Goal: Task Accomplishment & Management: Manage account settings

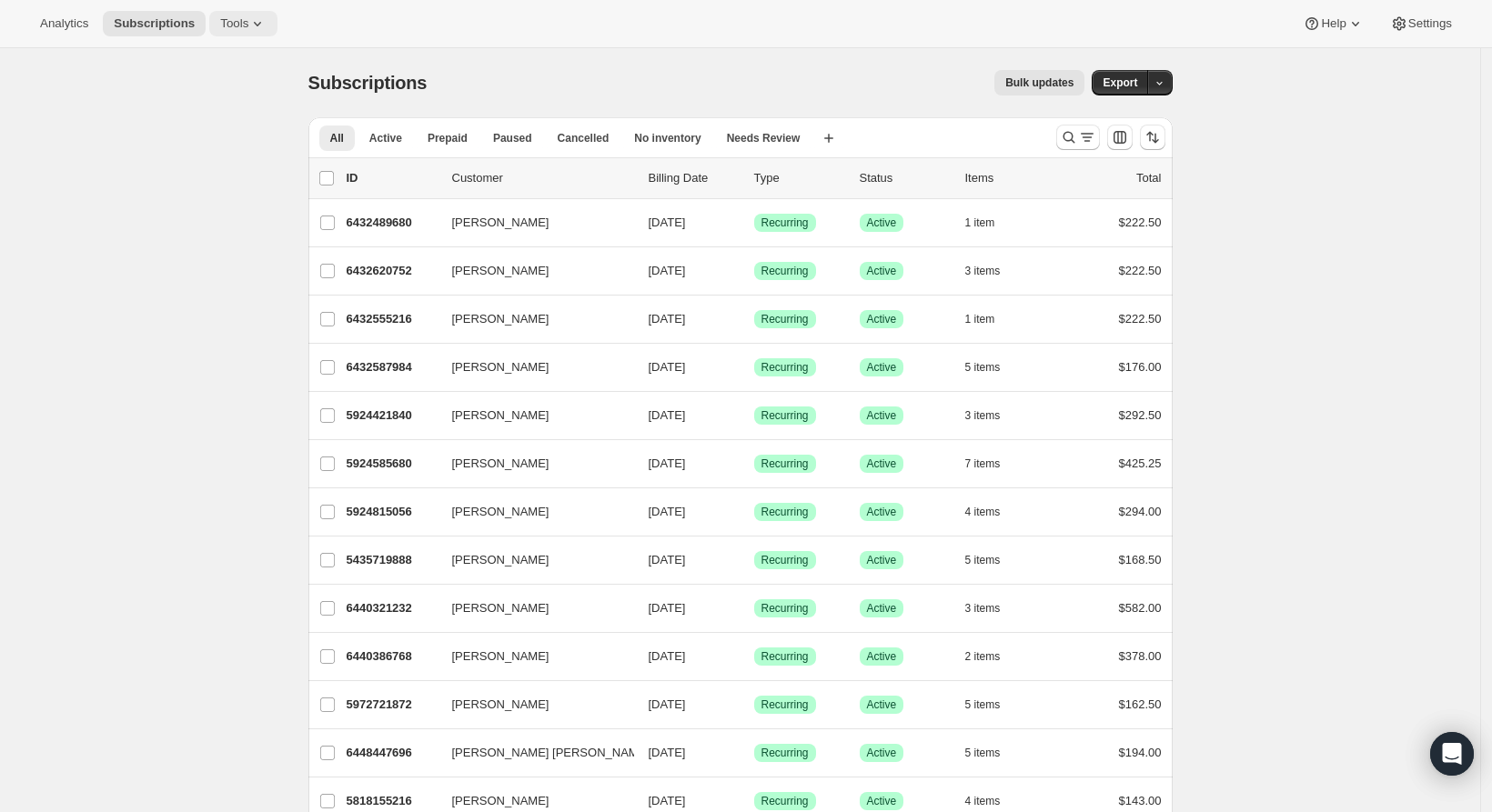
click at [235, 22] on span "Tools" at bounding box center [234, 23] width 28 height 14
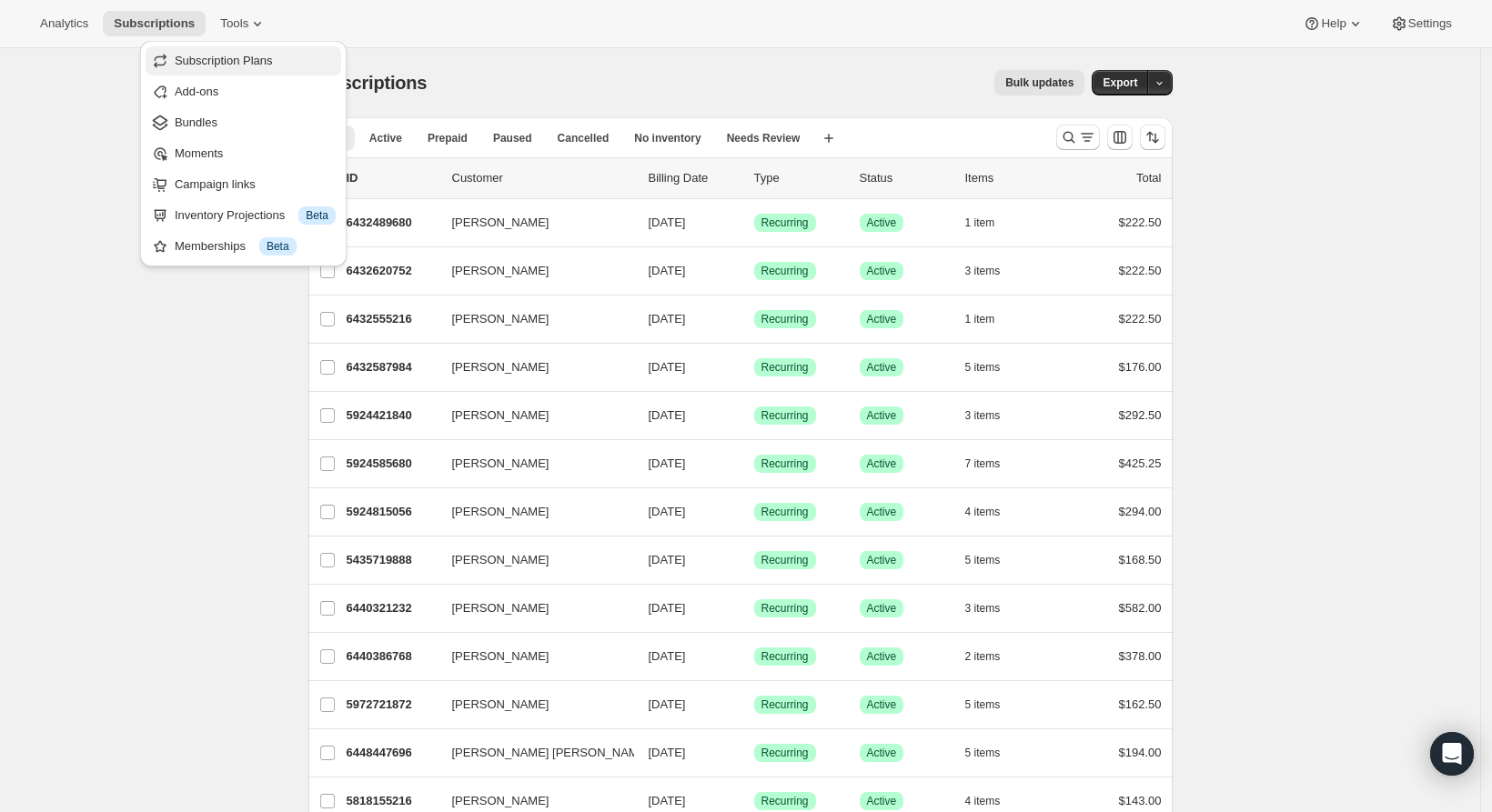
click at [247, 58] on span "Subscription Plans" at bounding box center [224, 60] width 99 height 14
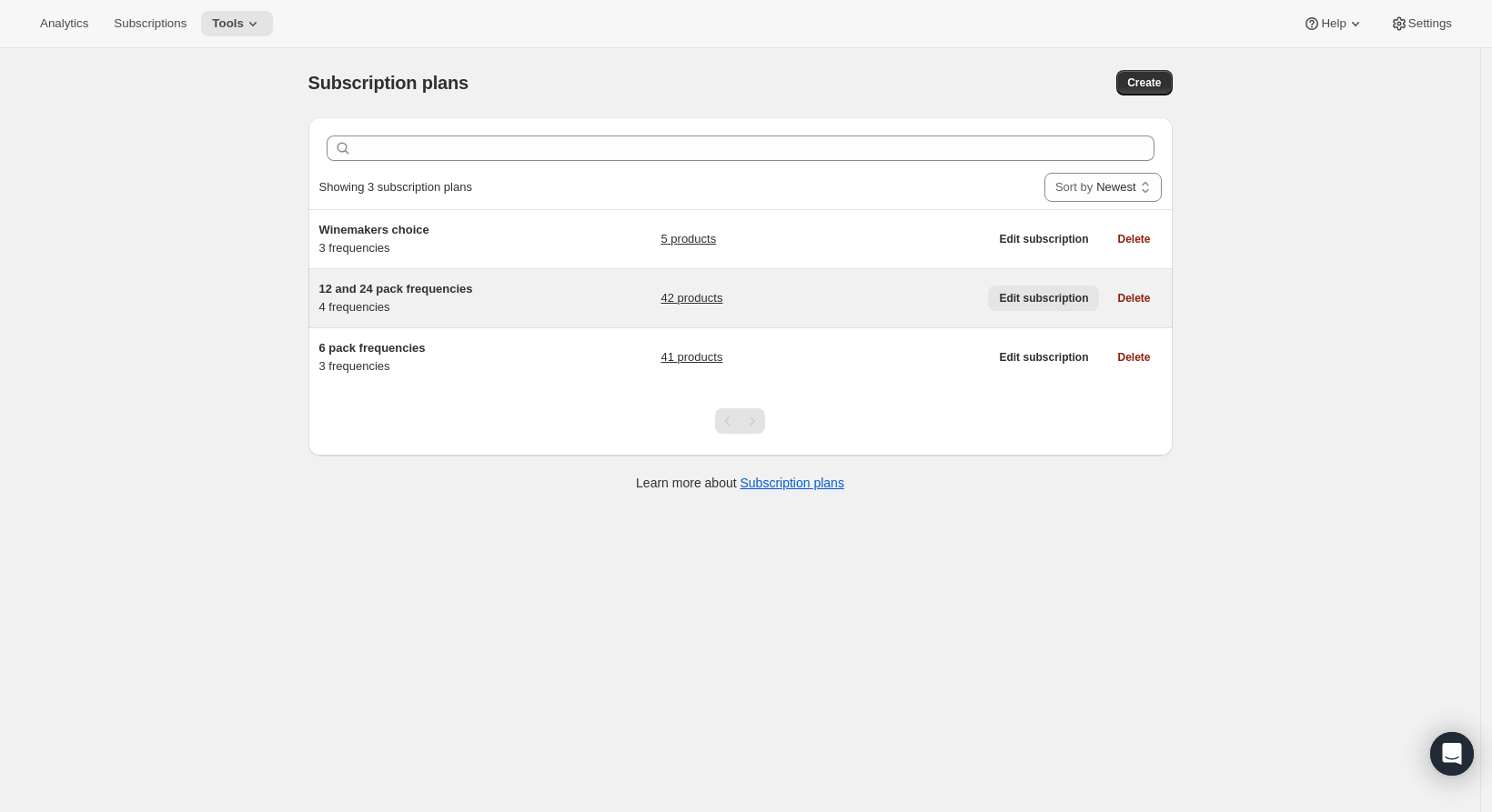
click at [1044, 299] on span "Edit subscription" at bounding box center [1044, 298] width 89 height 14
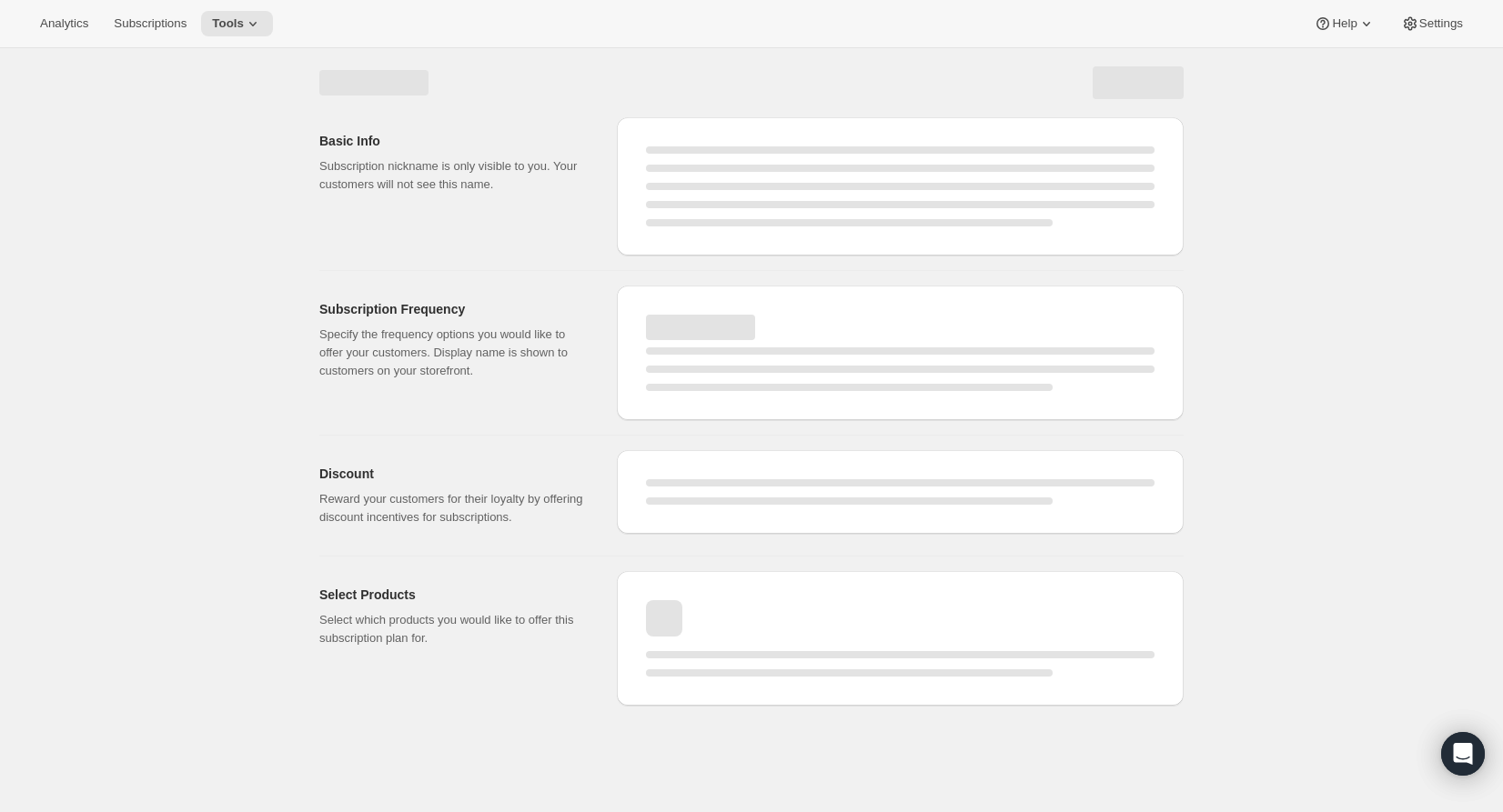
select select "WEEK"
select select "MONTH"
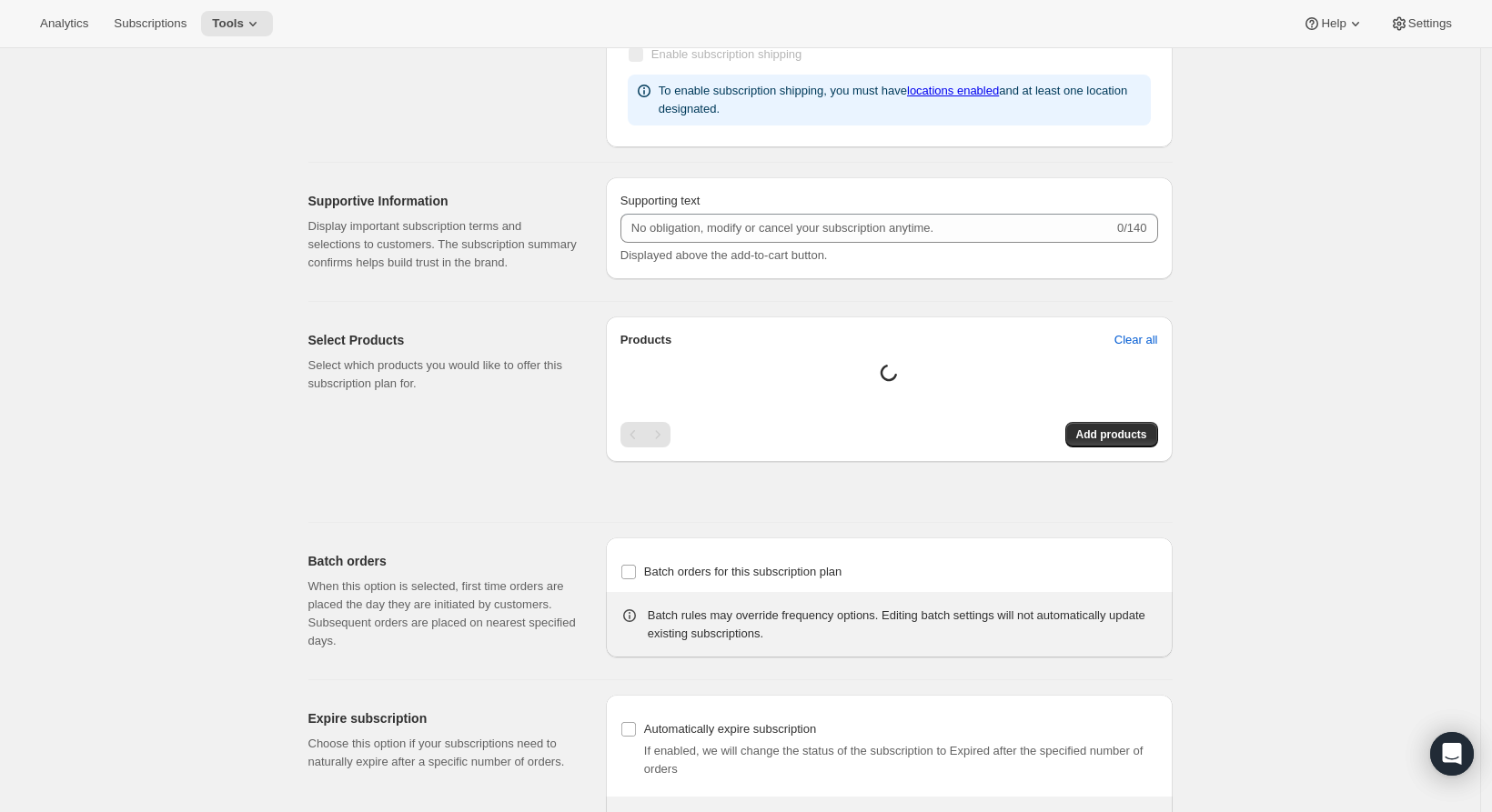
checkbox input "true"
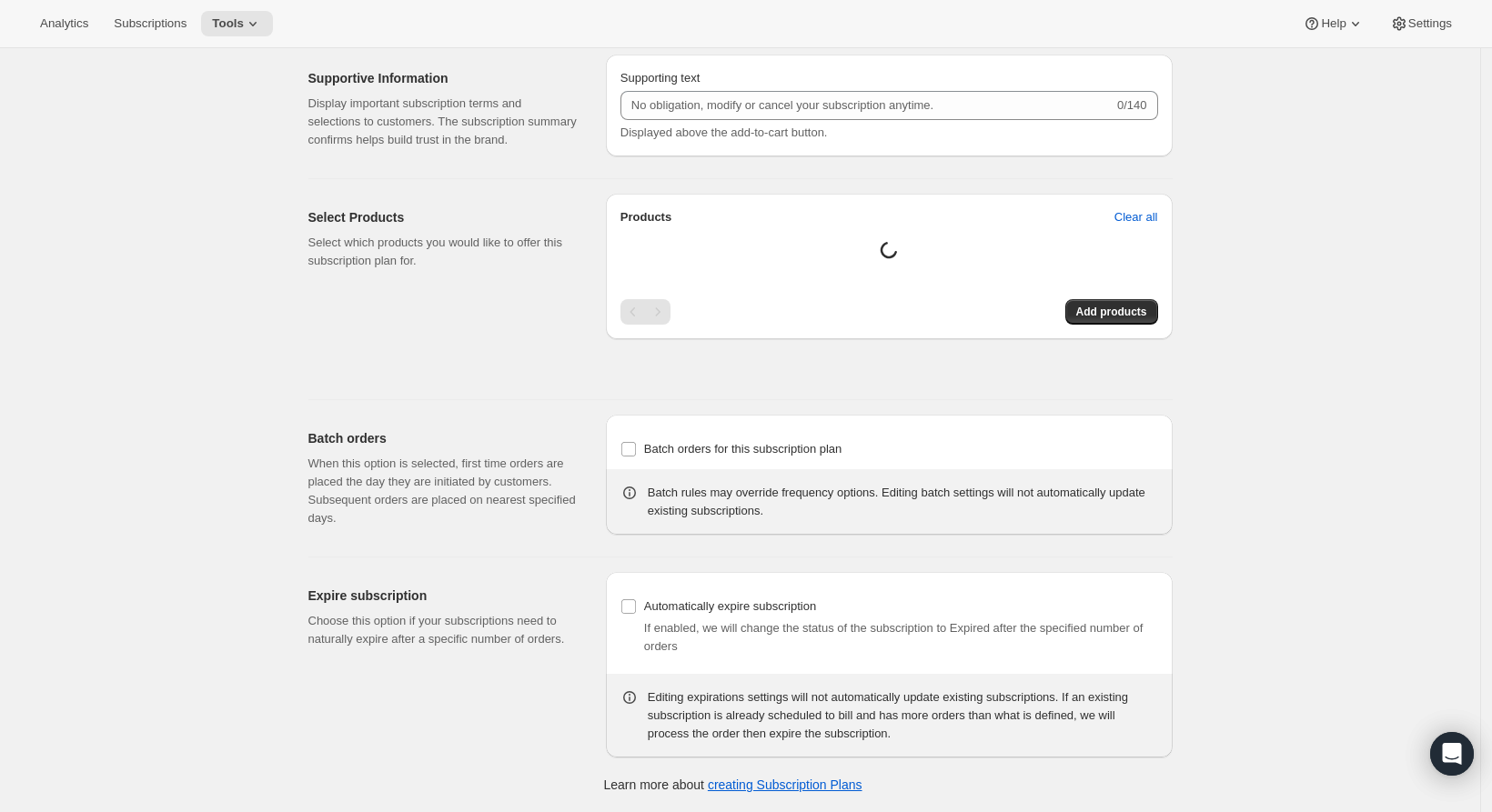
type input "12 and 24 pack frequencies"
type input "Wine Club Member"
type input "Every"
type input "3"
select select "MONTH"
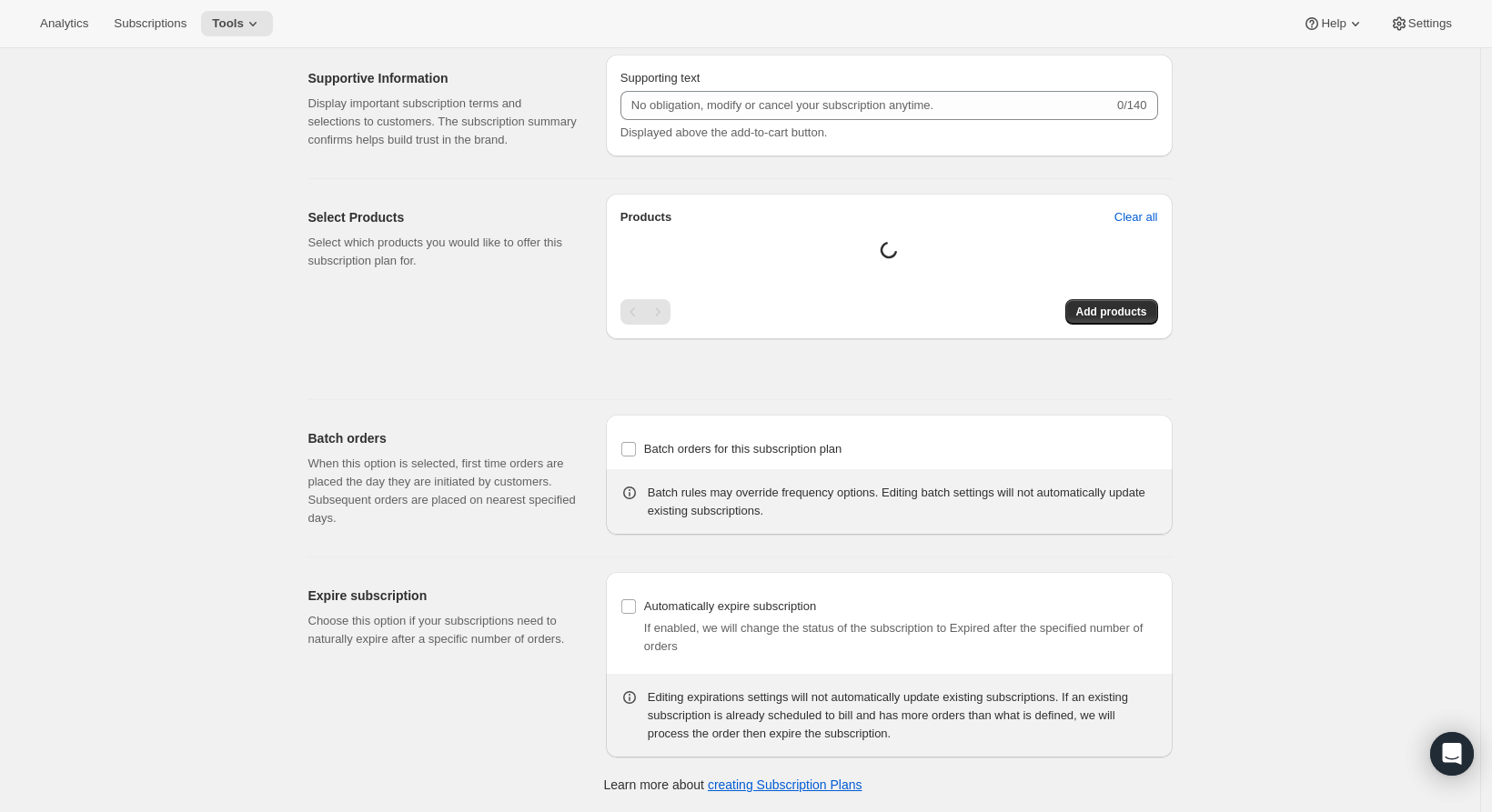
type input "3 months"
type input "4"
type input "4 months"
type input "25"
select select "MONTH"
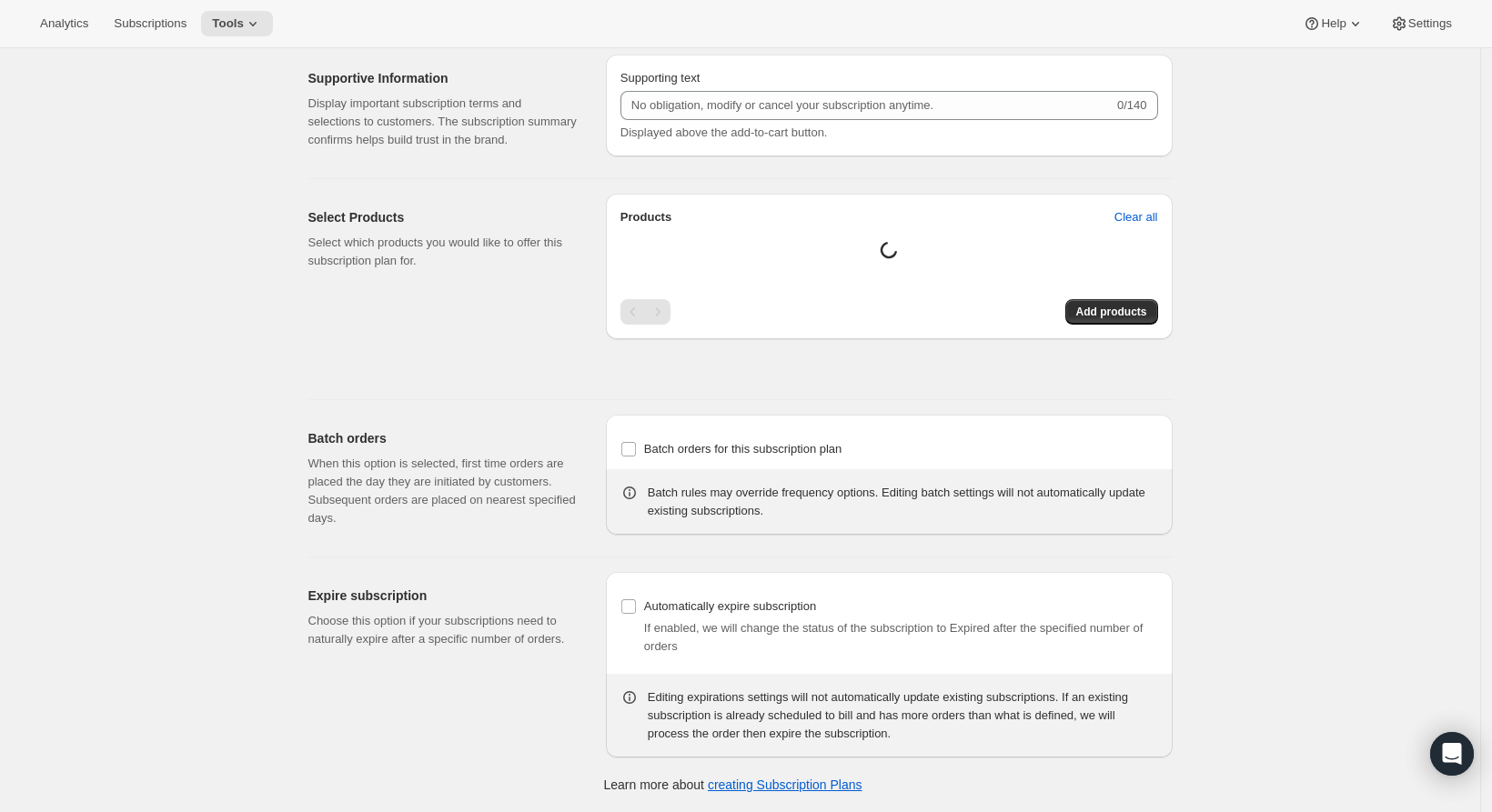
select select "MONTH"
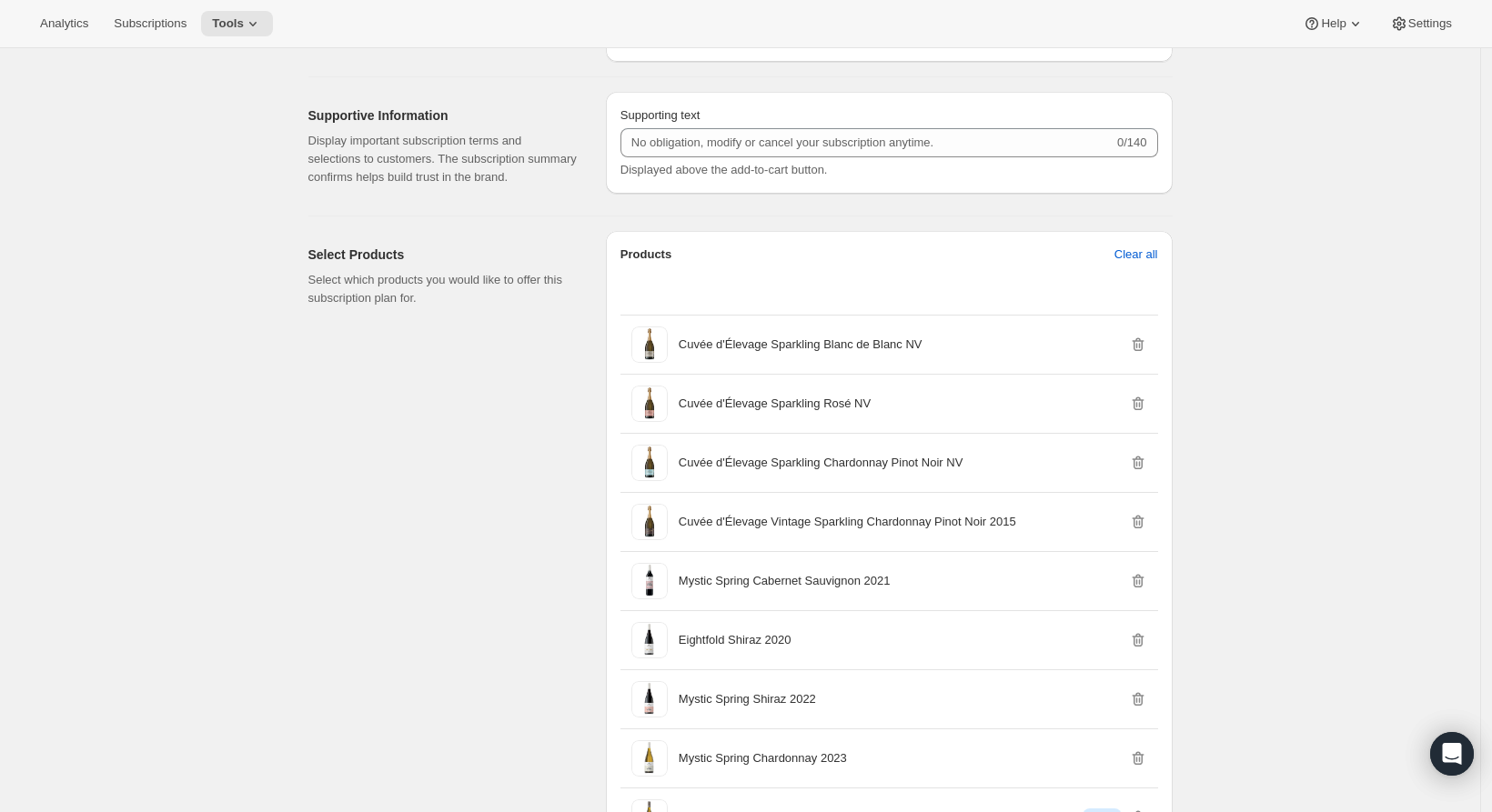
scroll to position [2085, 0]
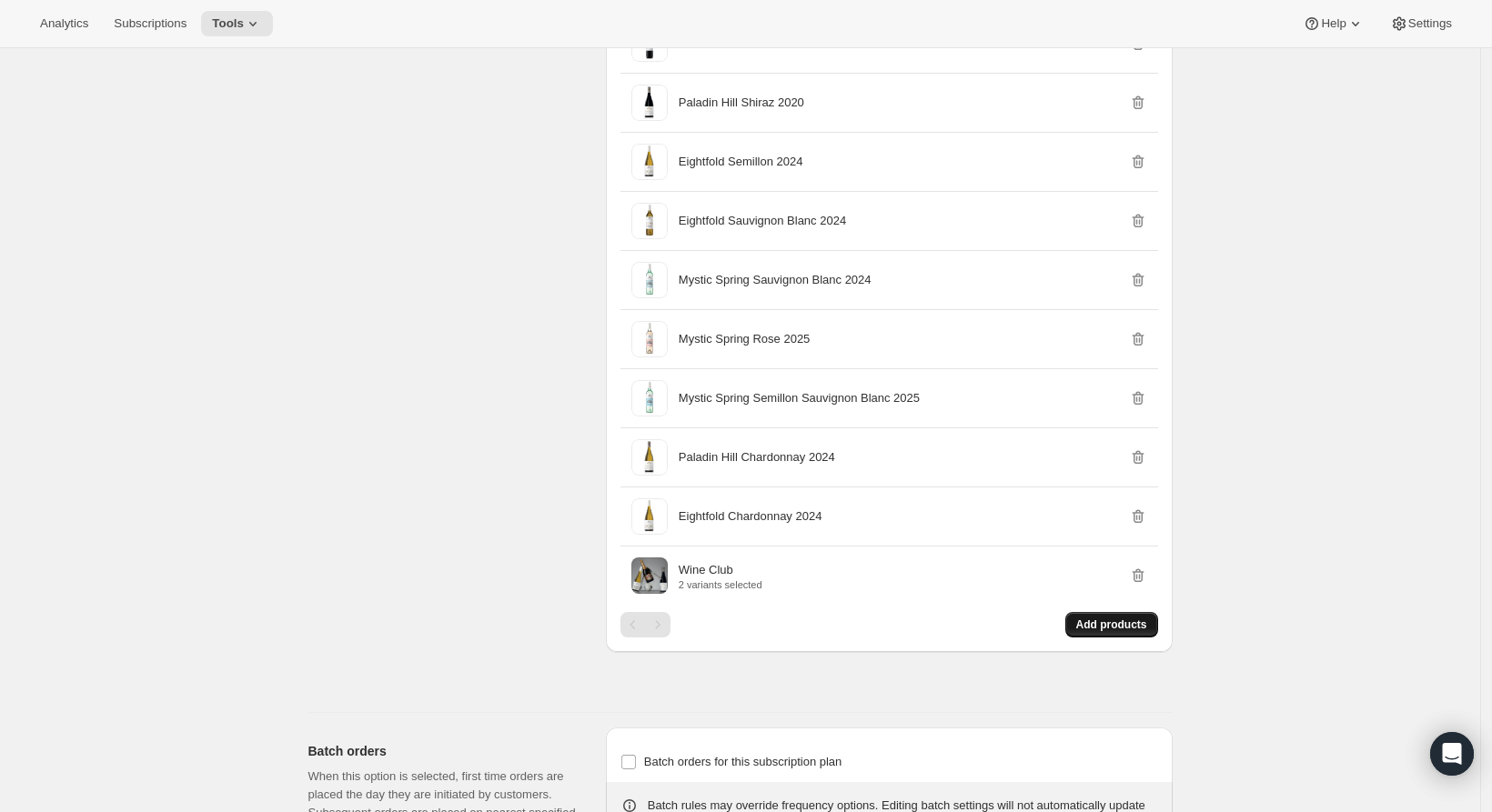
click at [1092, 632] on span "Add products" at bounding box center [1111, 624] width 71 height 14
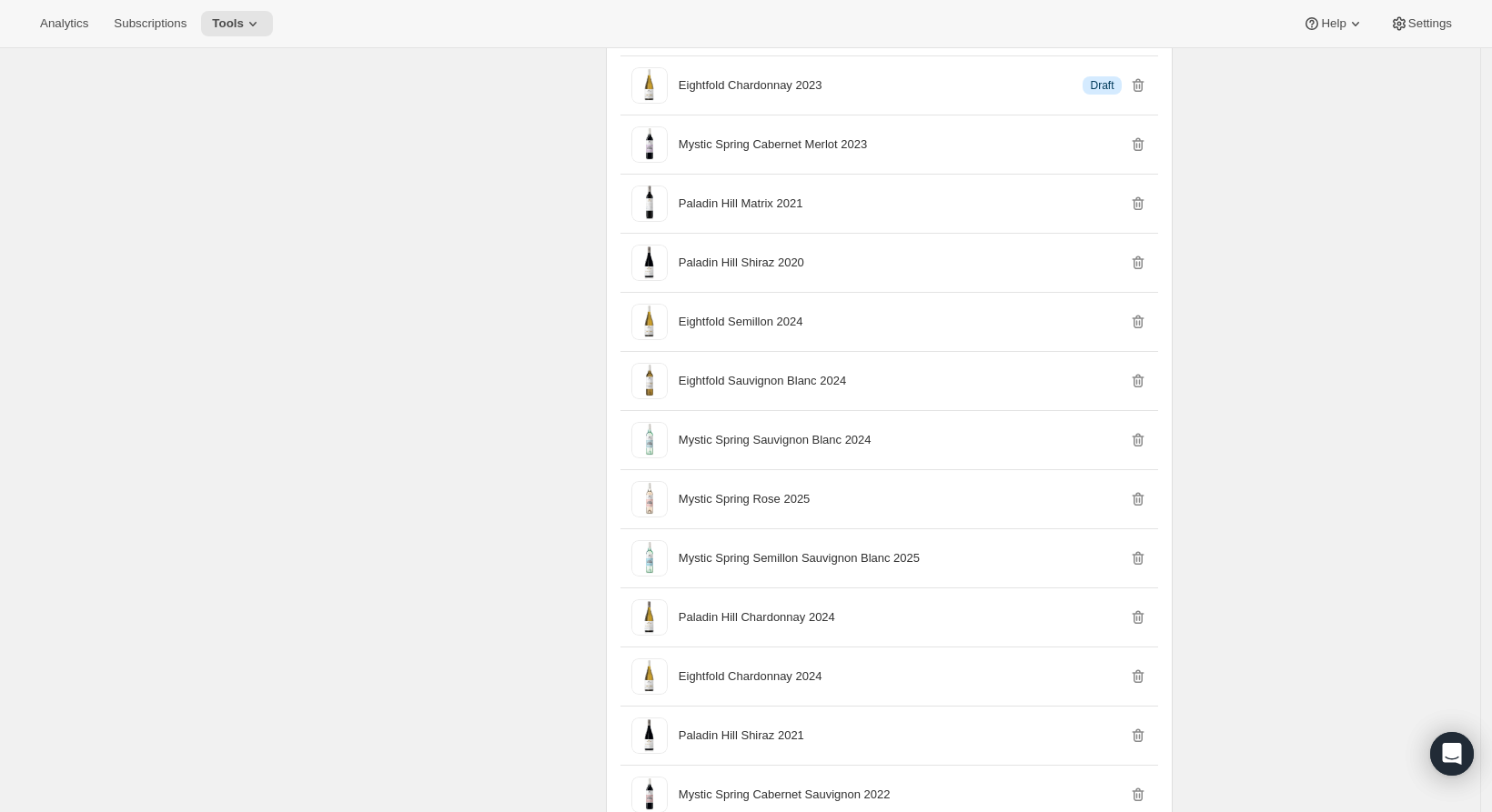
scroll to position [1515, 0]
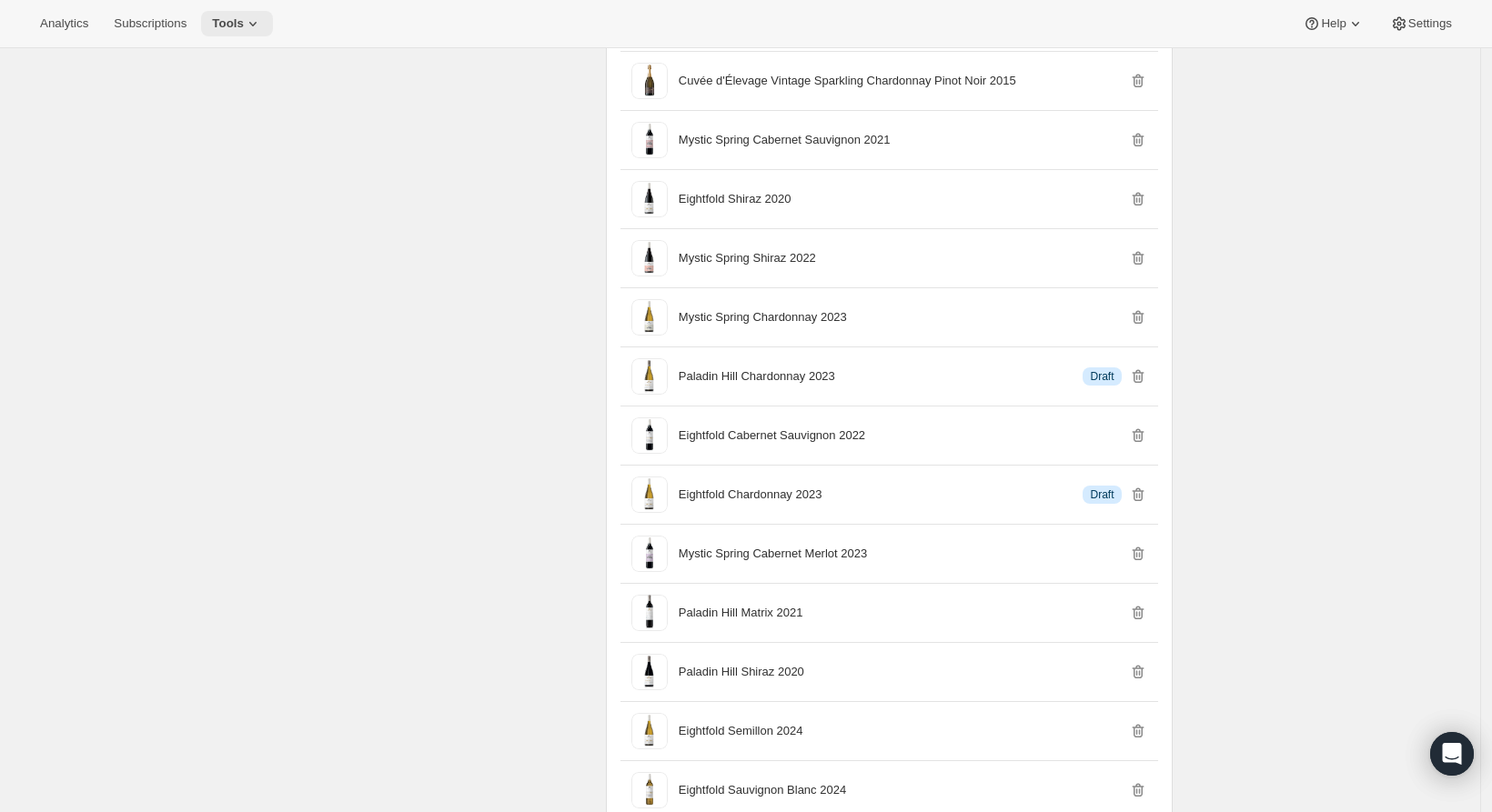
click at [241, 19] on span "Tools" at bounding box center [228, 23] width 32 height 14
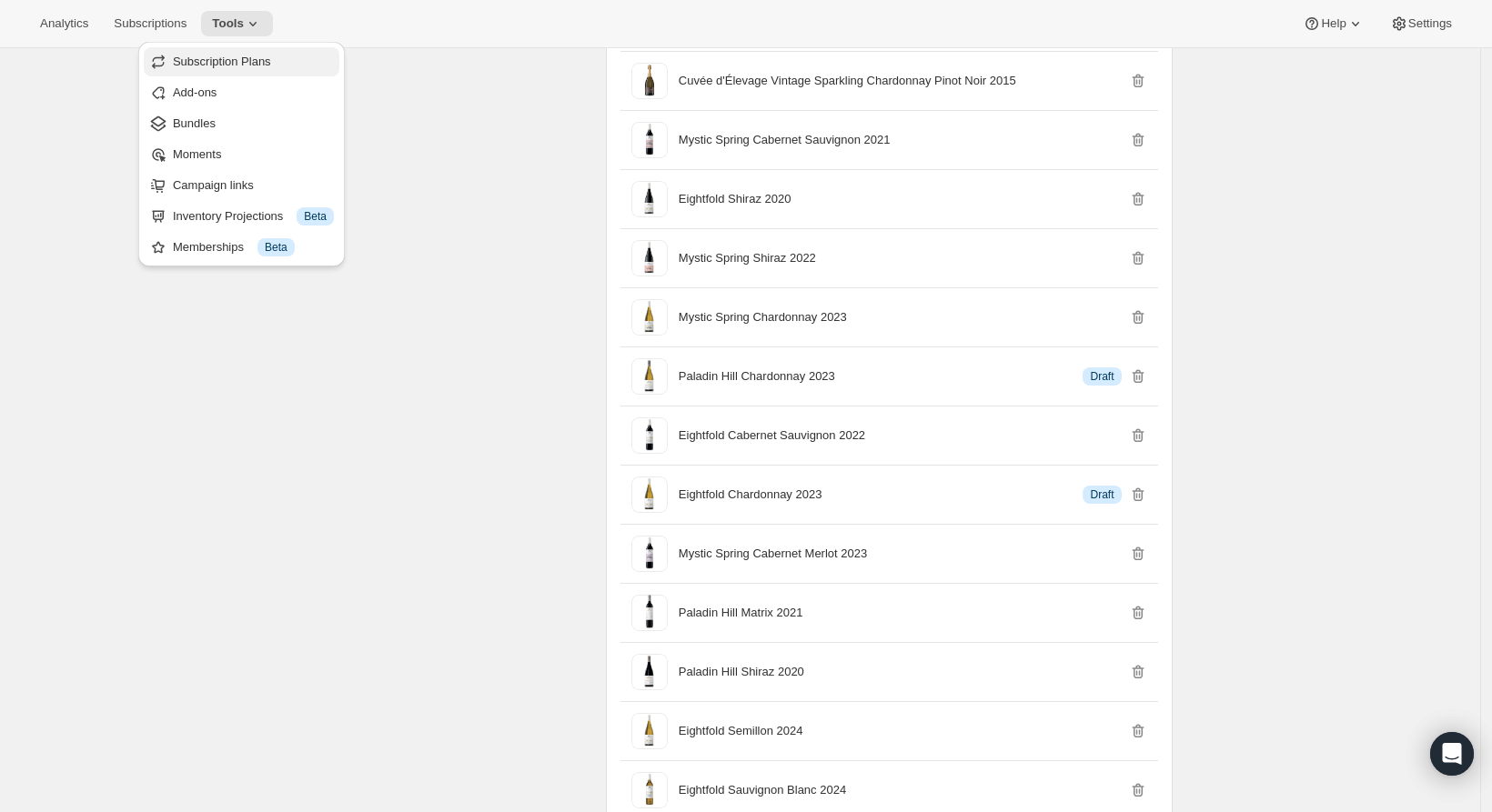
click at [252, 62] on span "Subscription Plans" at bounding box center [222, 61] width 99 height 14
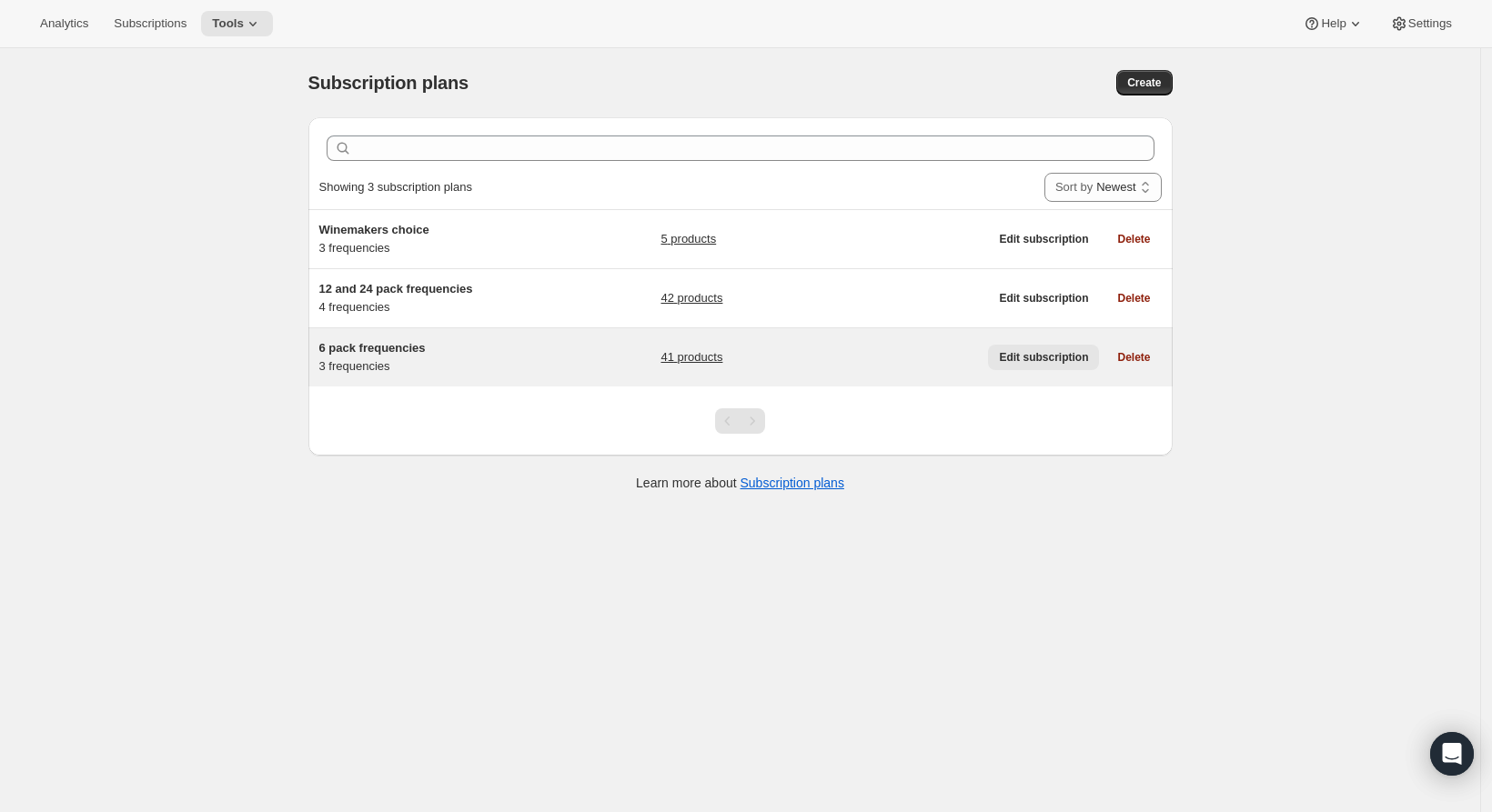
click at [1034, 355] on span "Edit subscription" at bounding box center [1044, 357] width 89 height 14
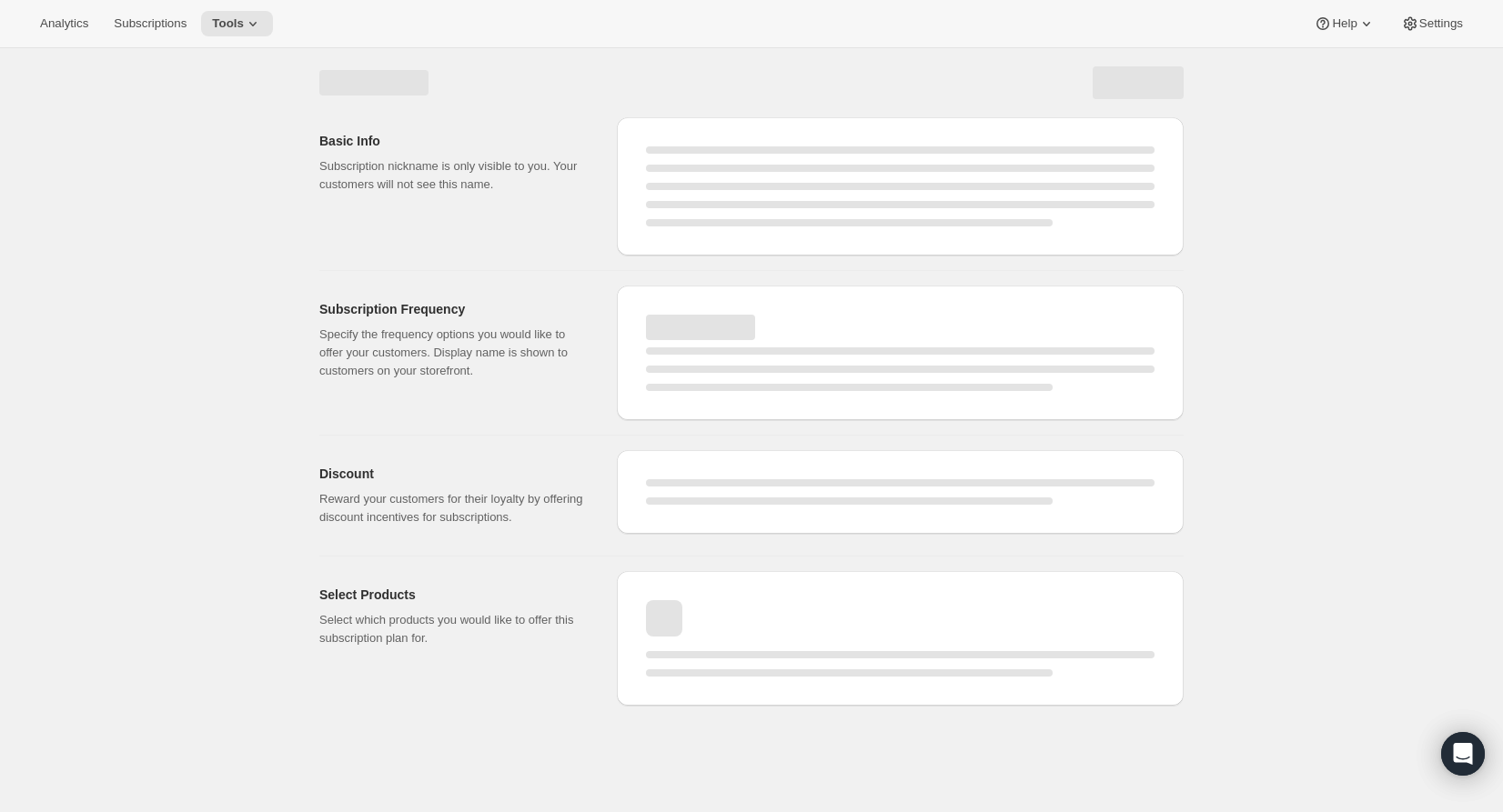
select select "WEEK"
select select "MONTH"
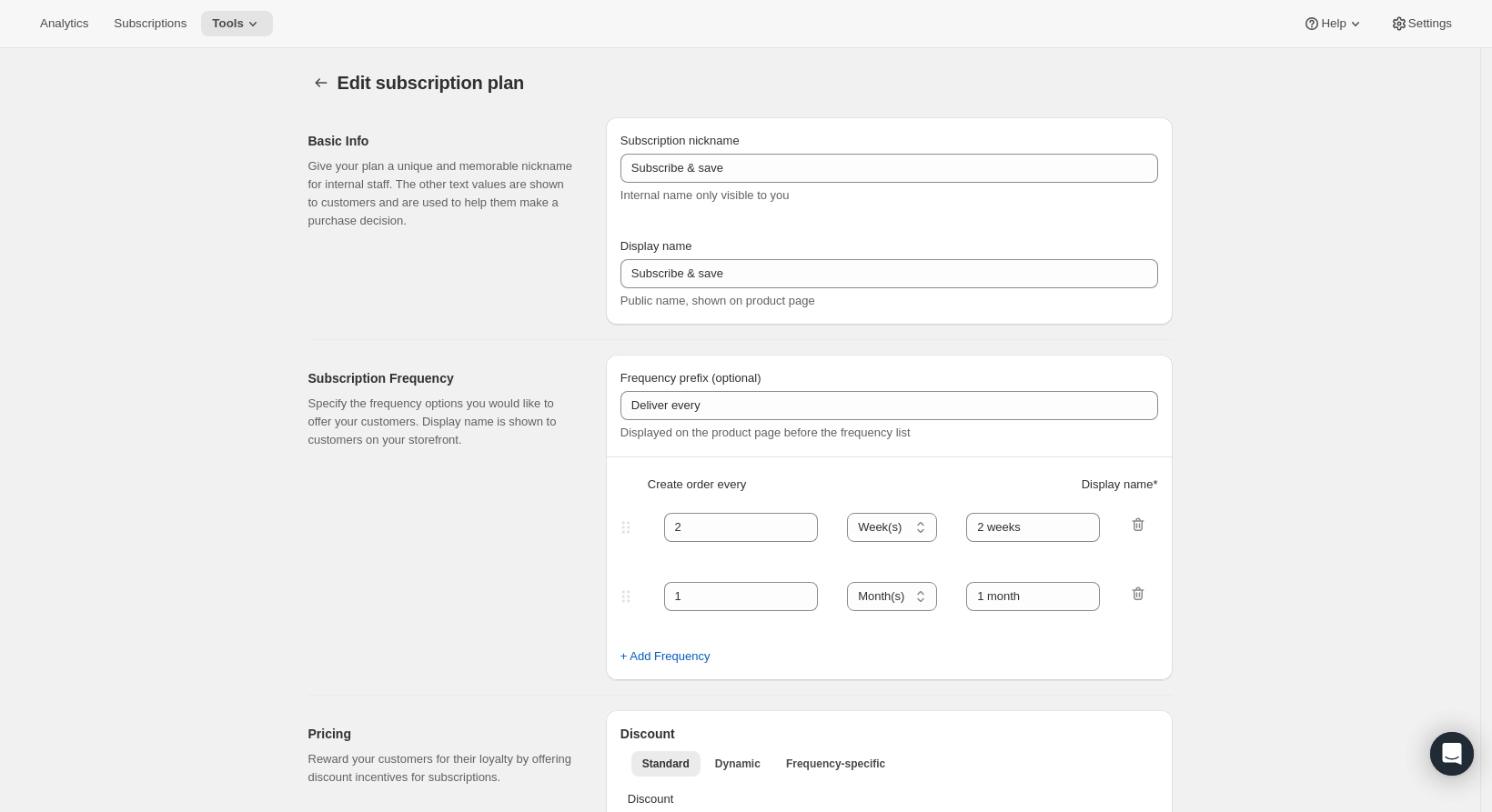
type input "6 pack frequencies"
type input "Wine Club Member 6"
type input "Every"
type input "3"
select select "MONTH"
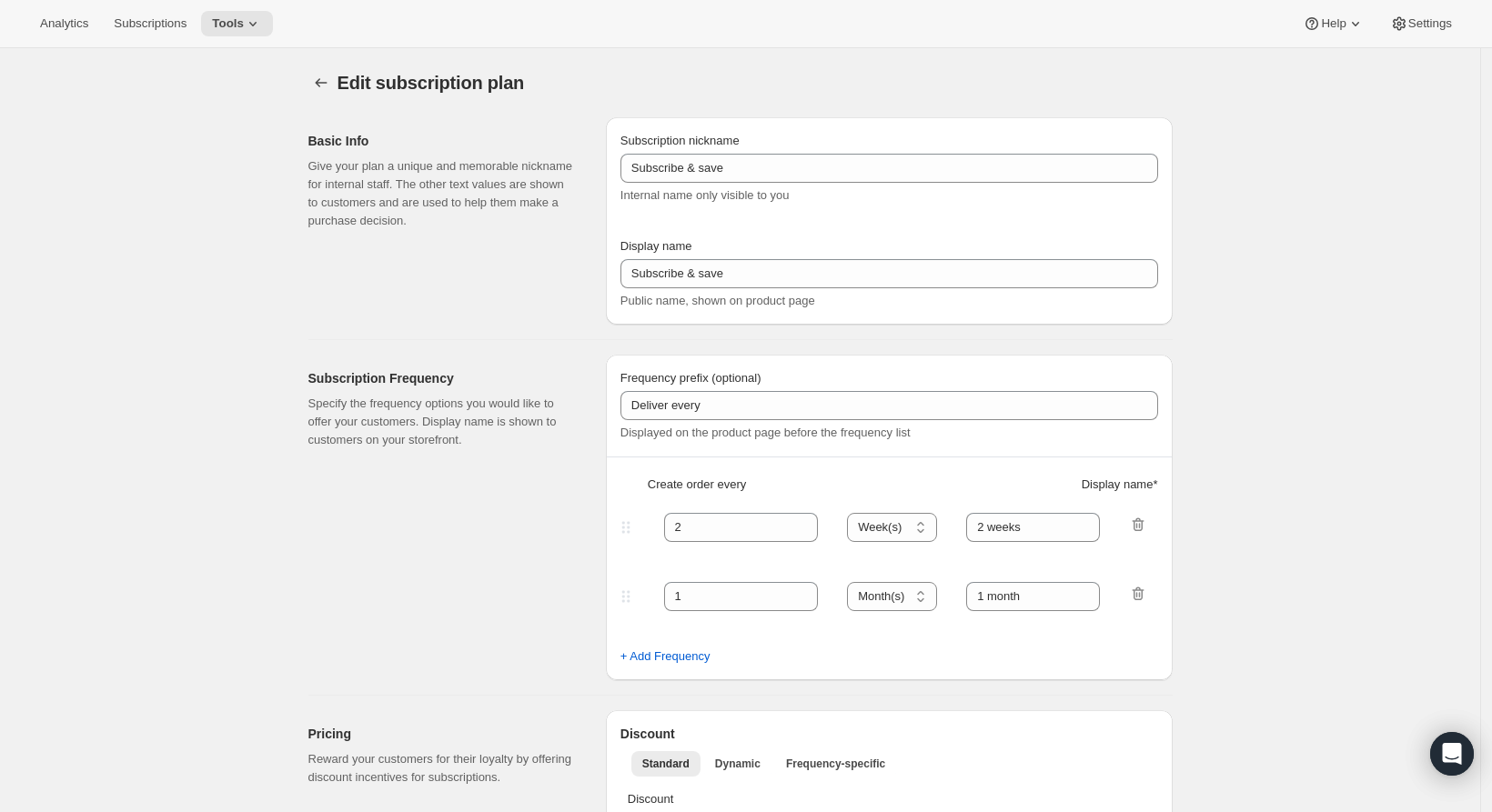
type input "3 months"
type input "4"
type input "4 months"
type input "25"
select select "MONTH"
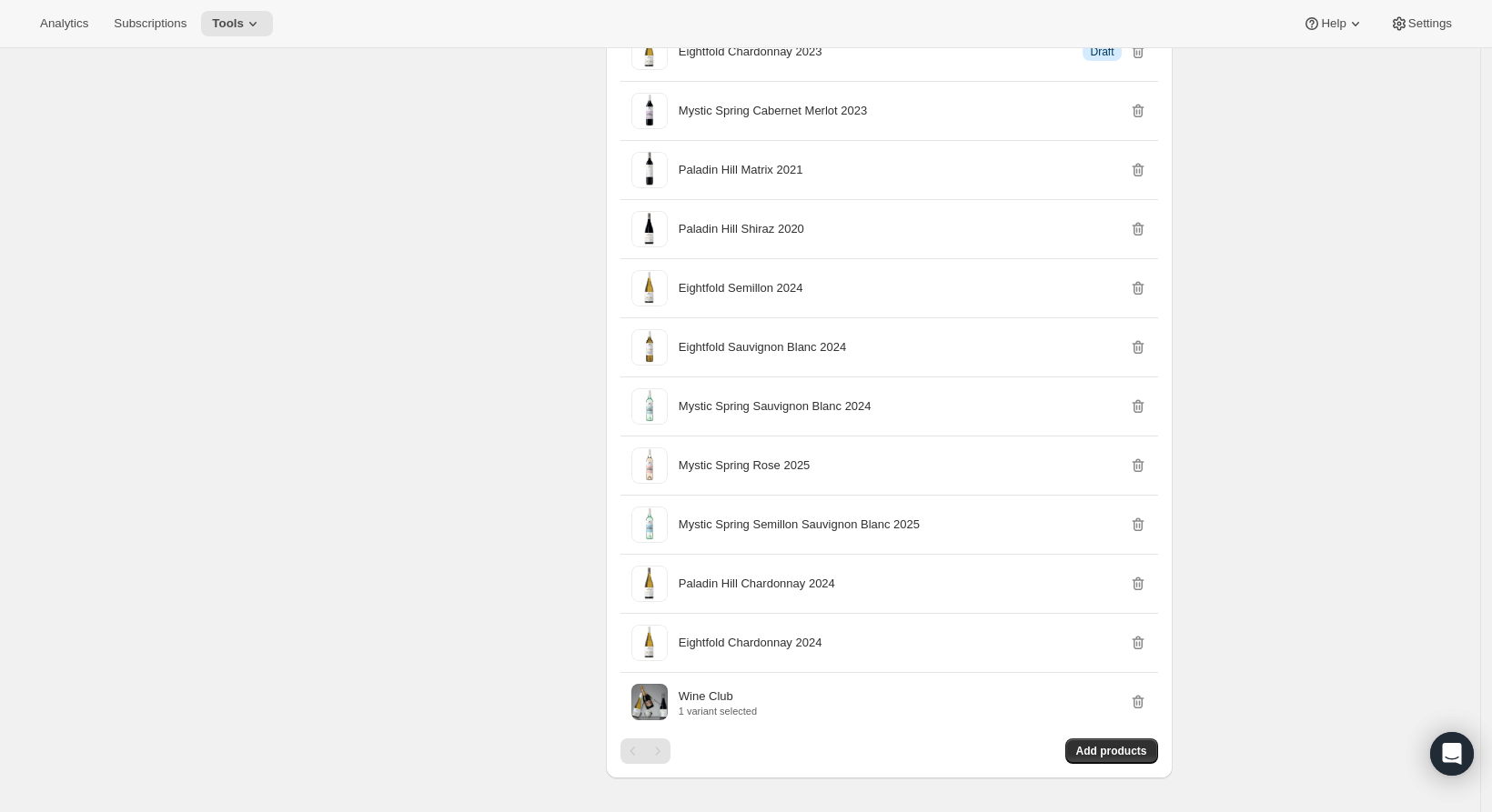
scroll to position [1913, 0]
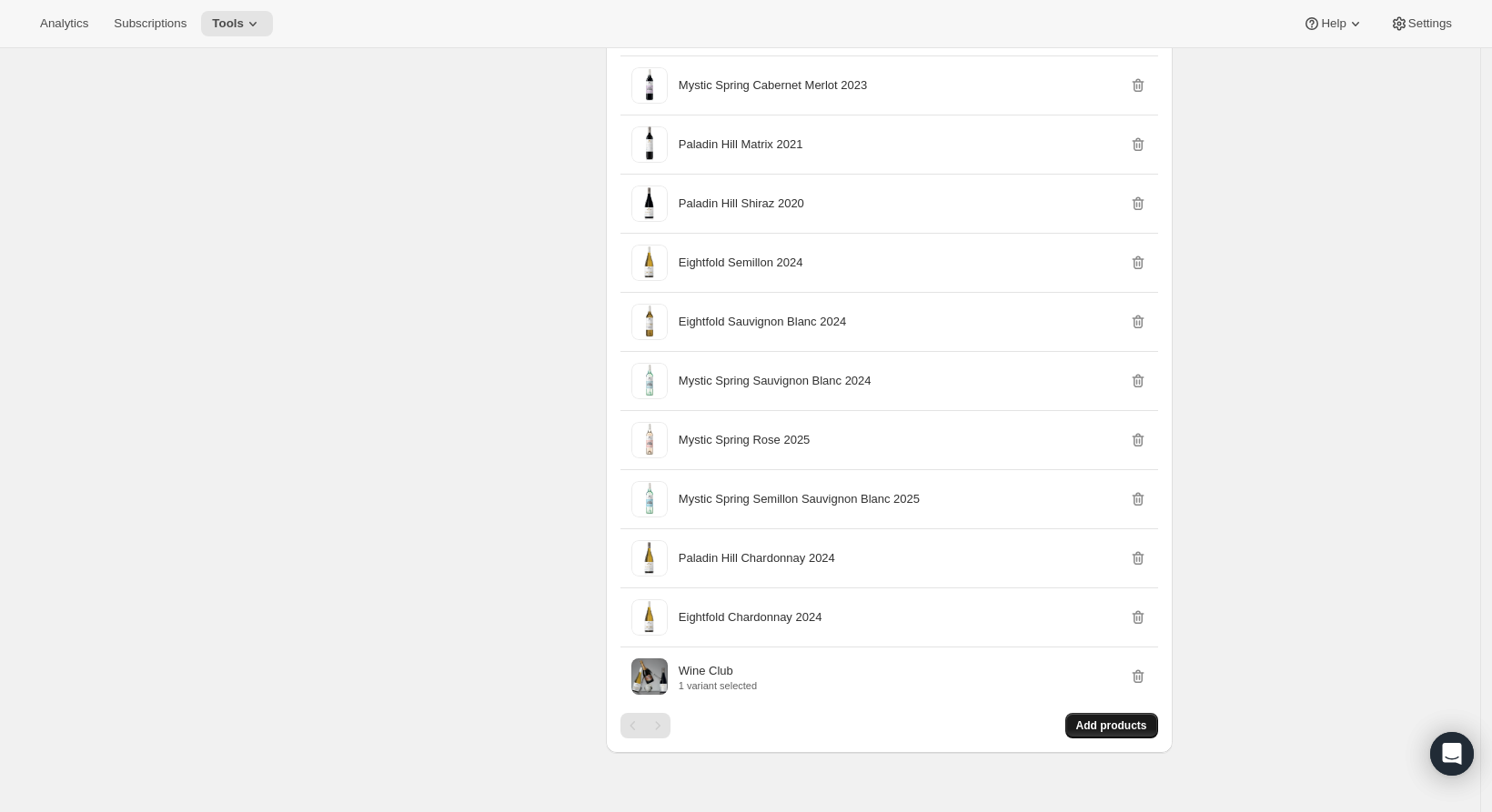
click at [1097, 733] on span "Add products" at bounding box center [1111, 726] width 71 height 14
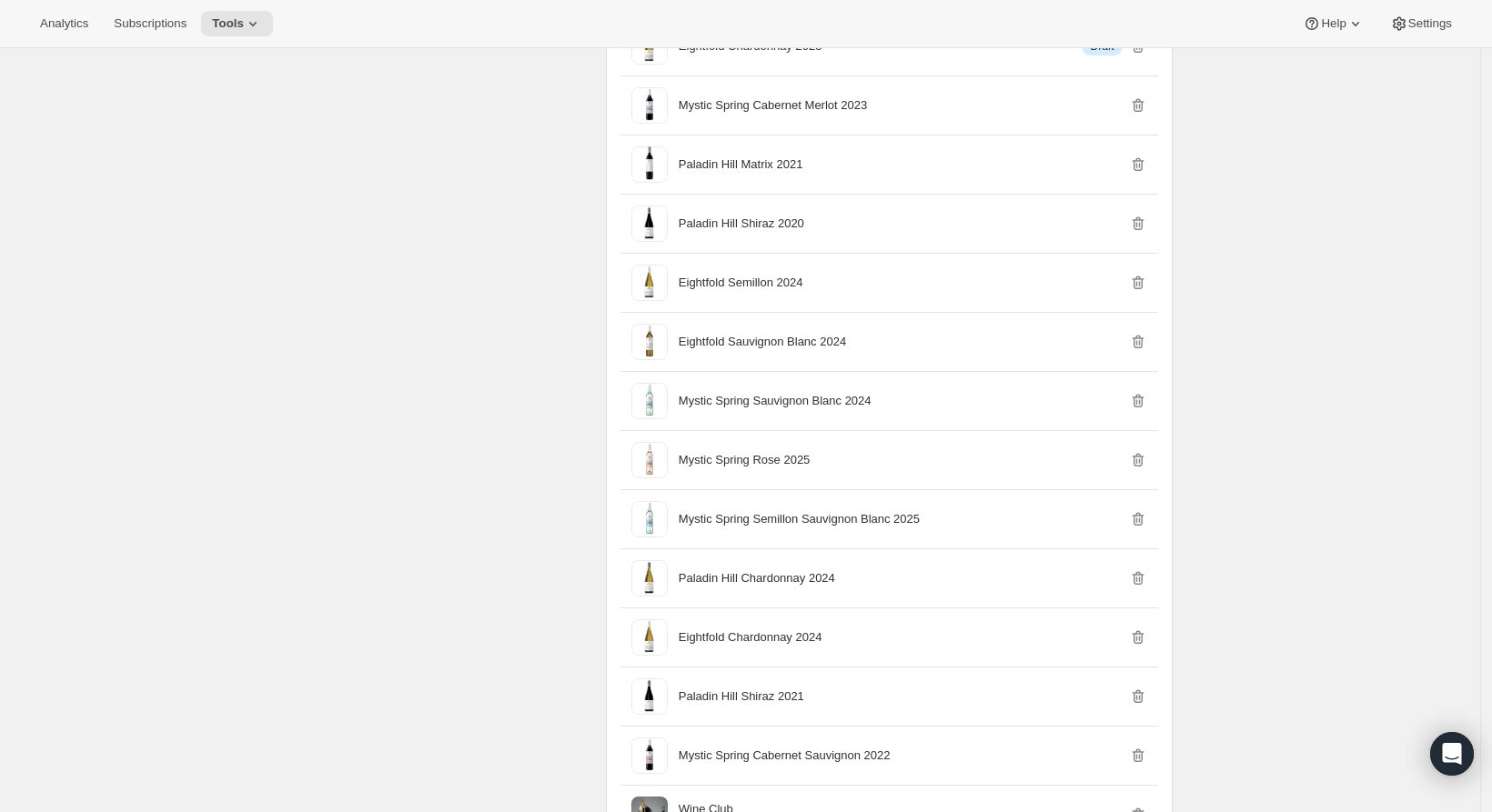
scroll to position [562, 0]
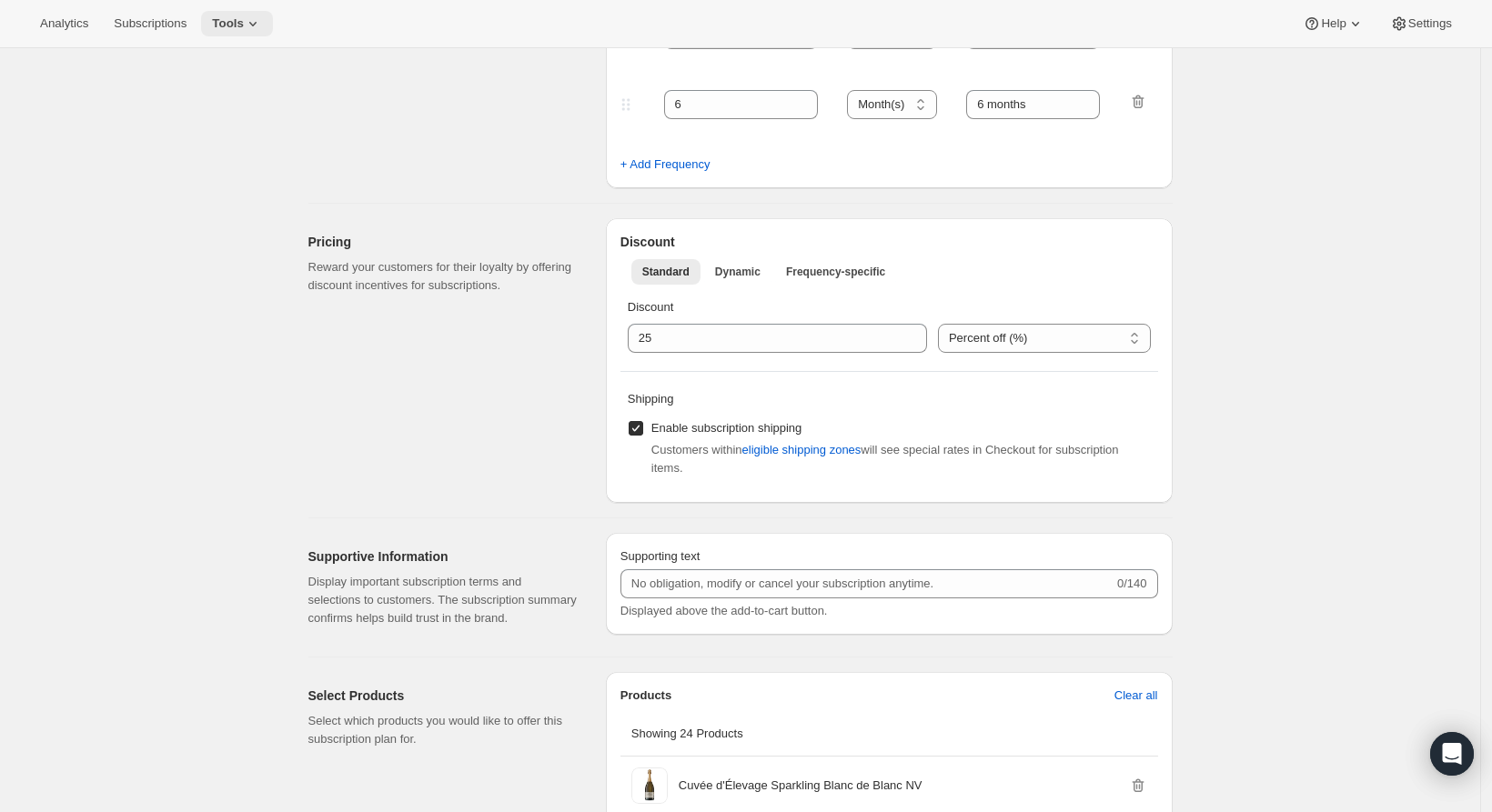
click at [242, 25] on span "Tools" at bounding box center [228, 23] width 32 height 14
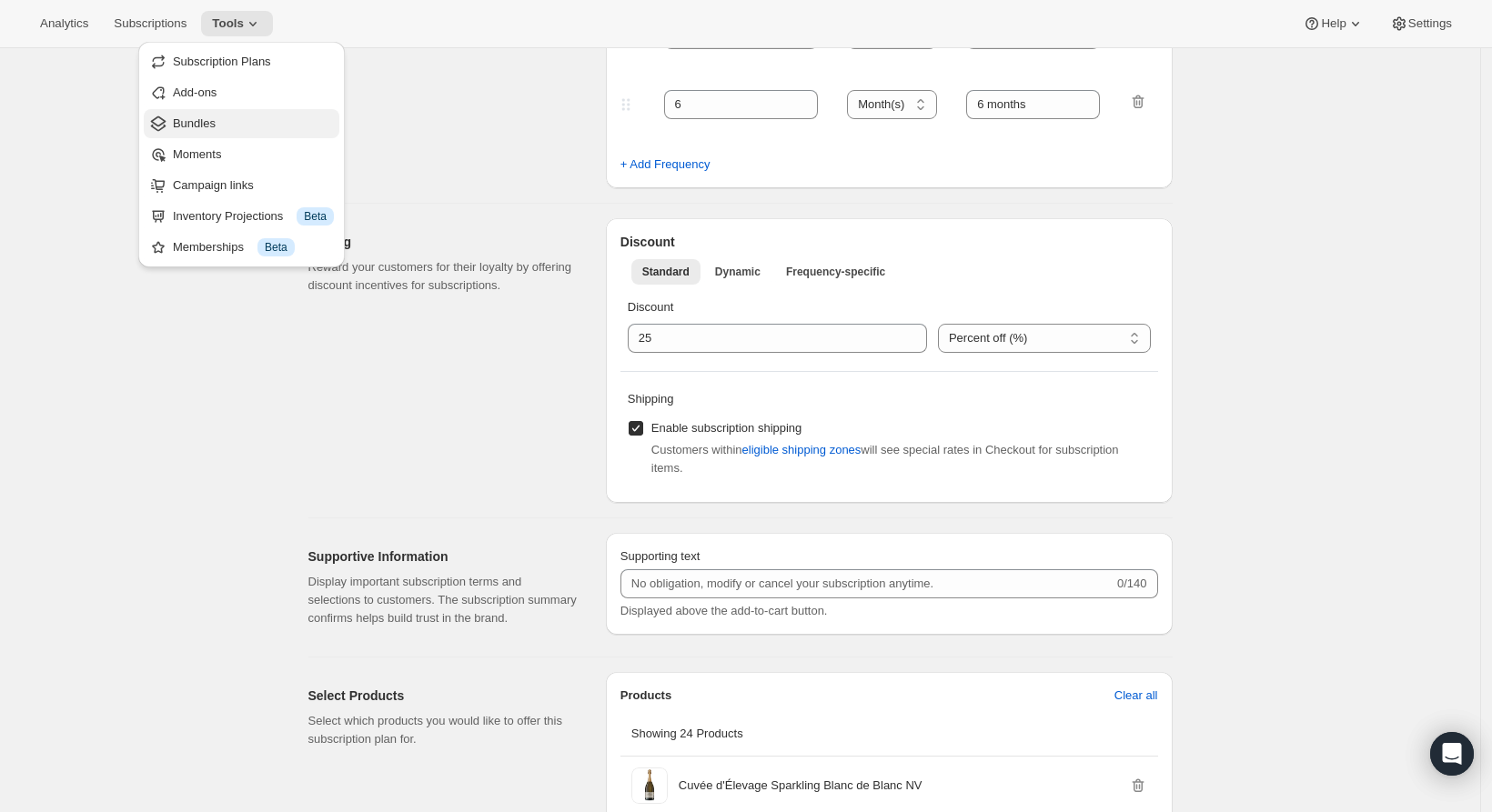
click at [253, 119] on span "Bundles" at bounding box center [253, 123] width 161 height 18
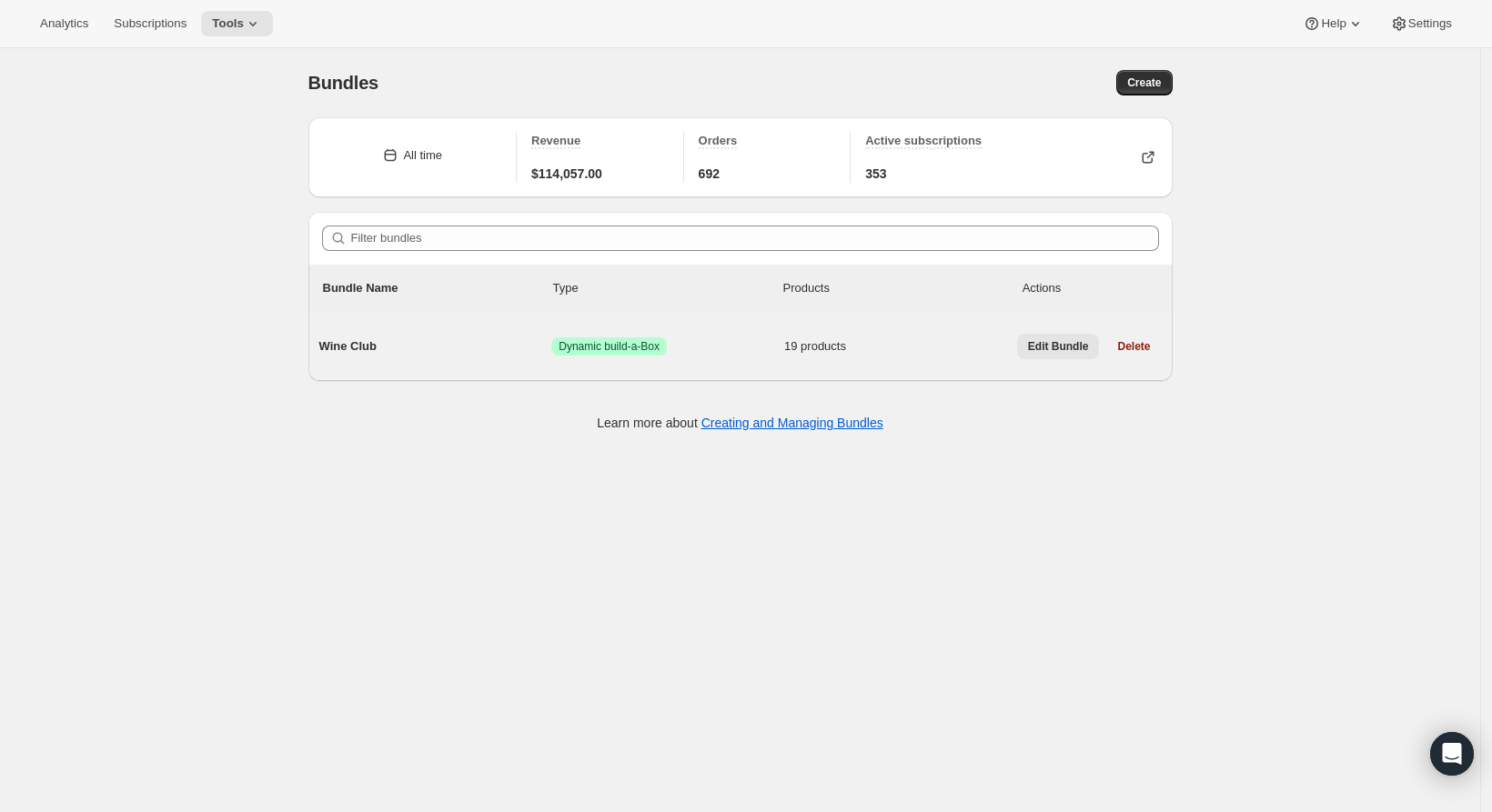
click at [1072, 348] on span "Edit Bundle" at bounding box center [1059, 346] width 61 height 14
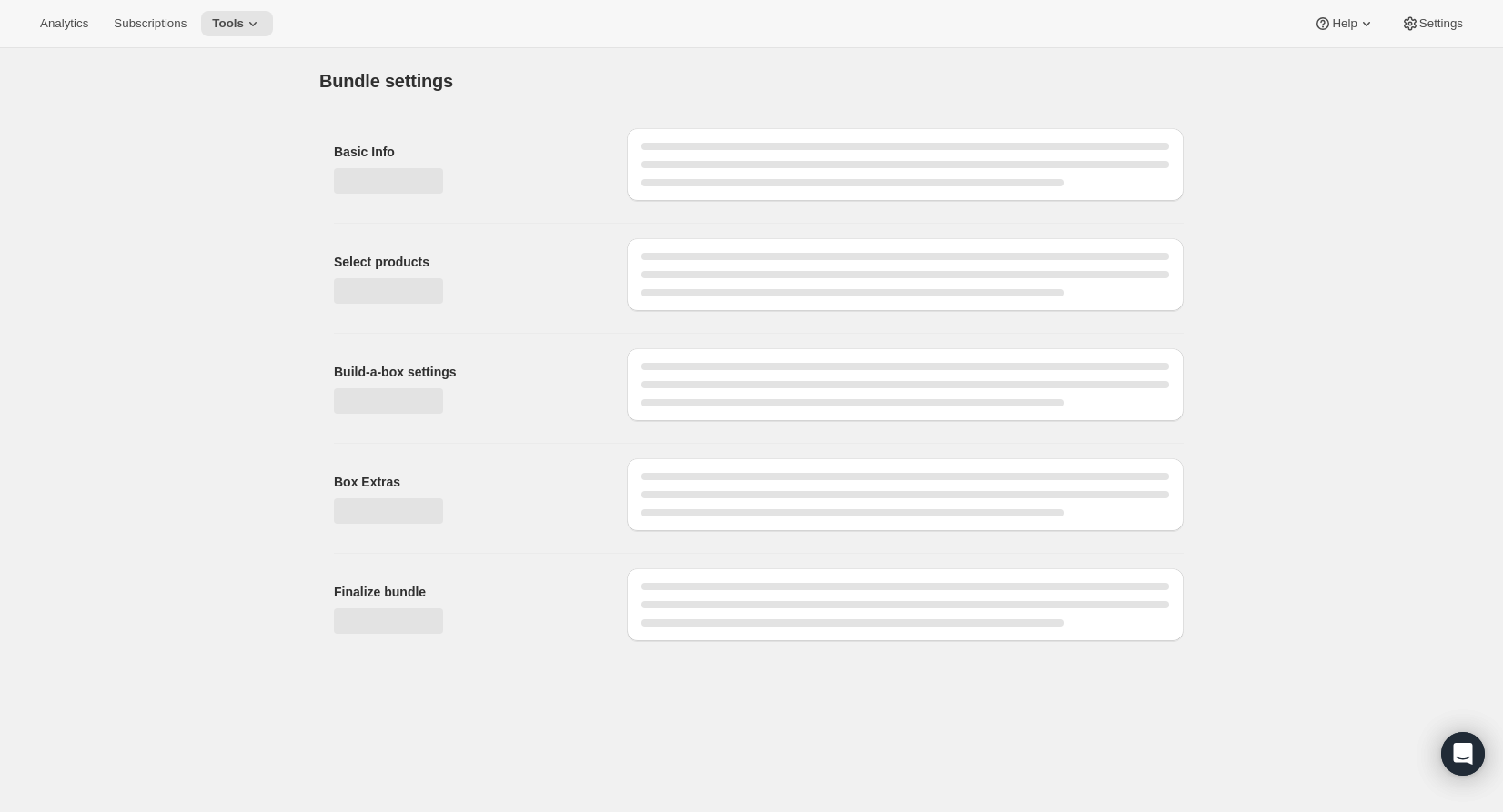
type input "Wine Club"
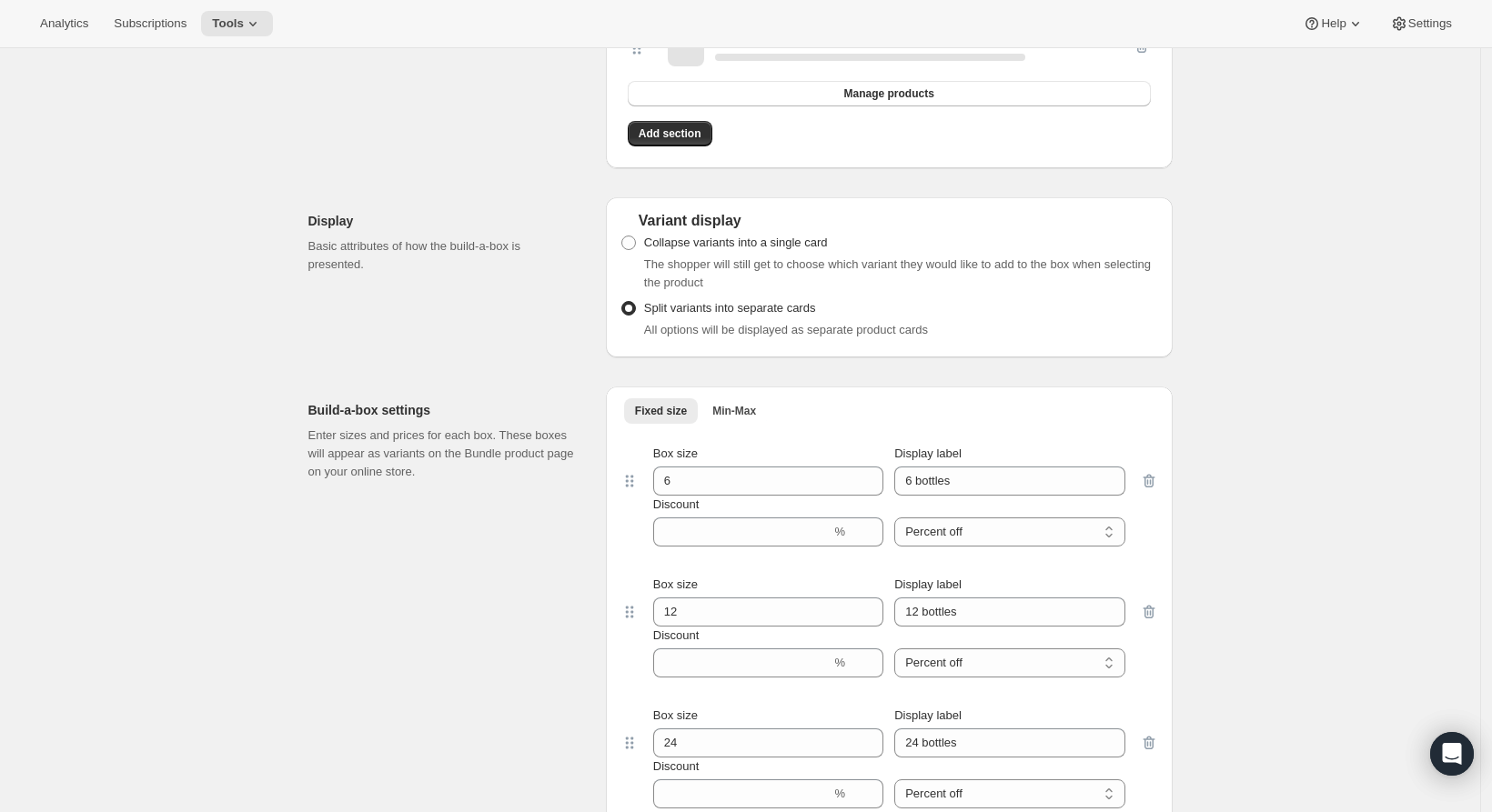
scroll to position [1248, 0]
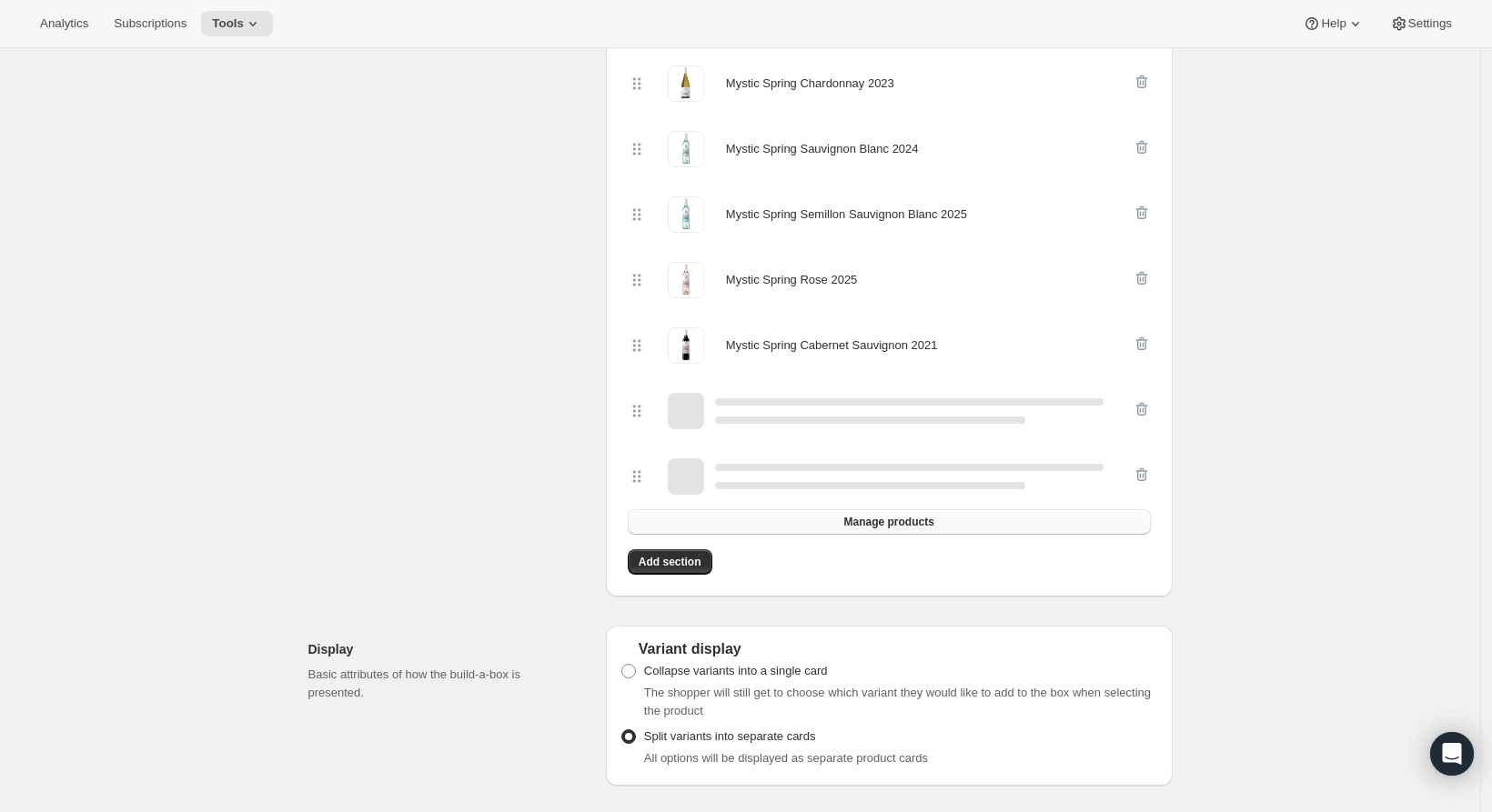
click at [888, 523] on span "Manage products" at bounding box center [888, 522] width 90 height 14
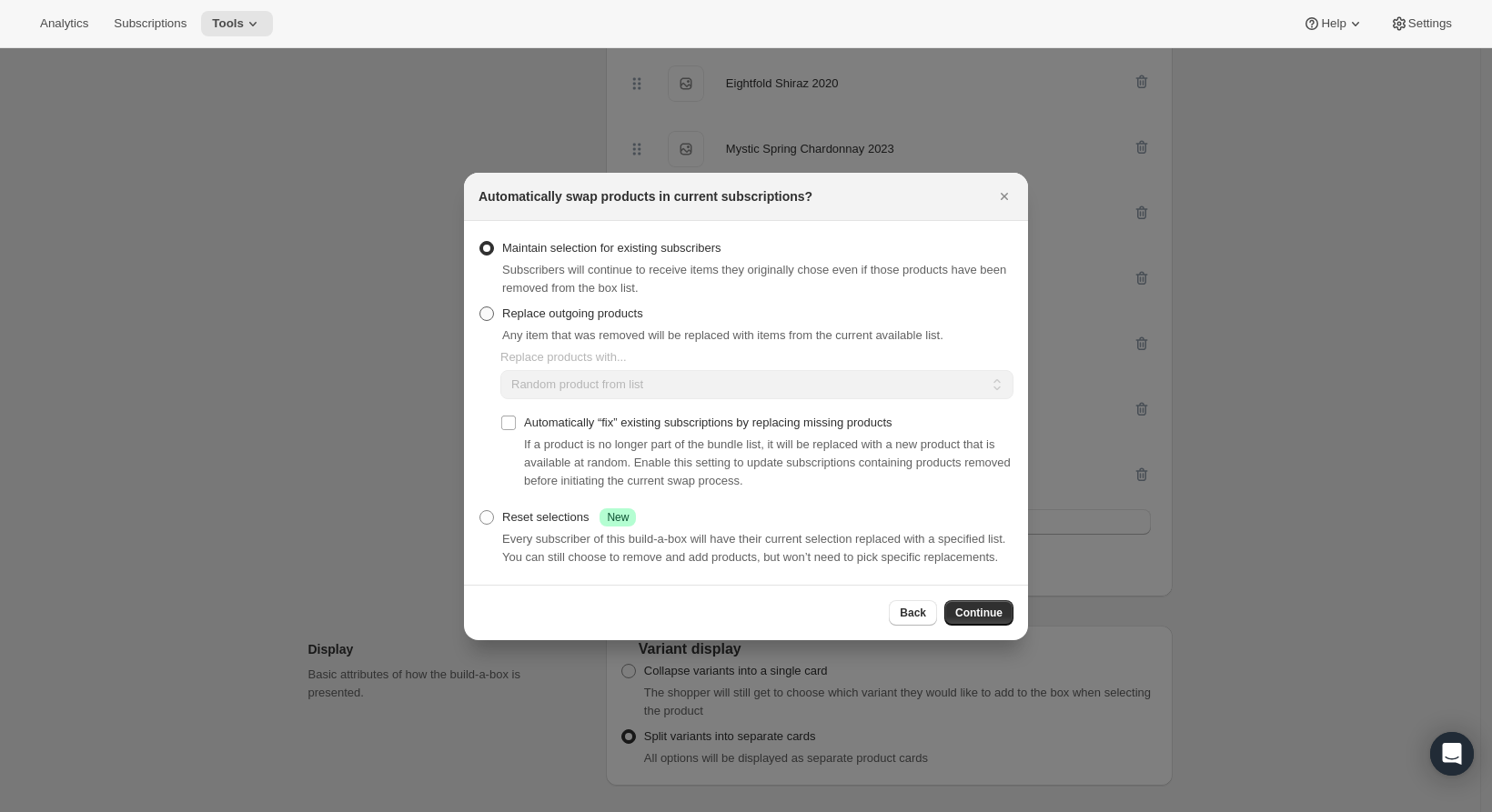
click at [598, 306] on span "Replace outgoing products" at bounding box center [573, 313] width 141 height 14
click at [480, 306] on input "Replace outgoing products" at bounding box center [479, 306] width 1 height 1
radio input "true"
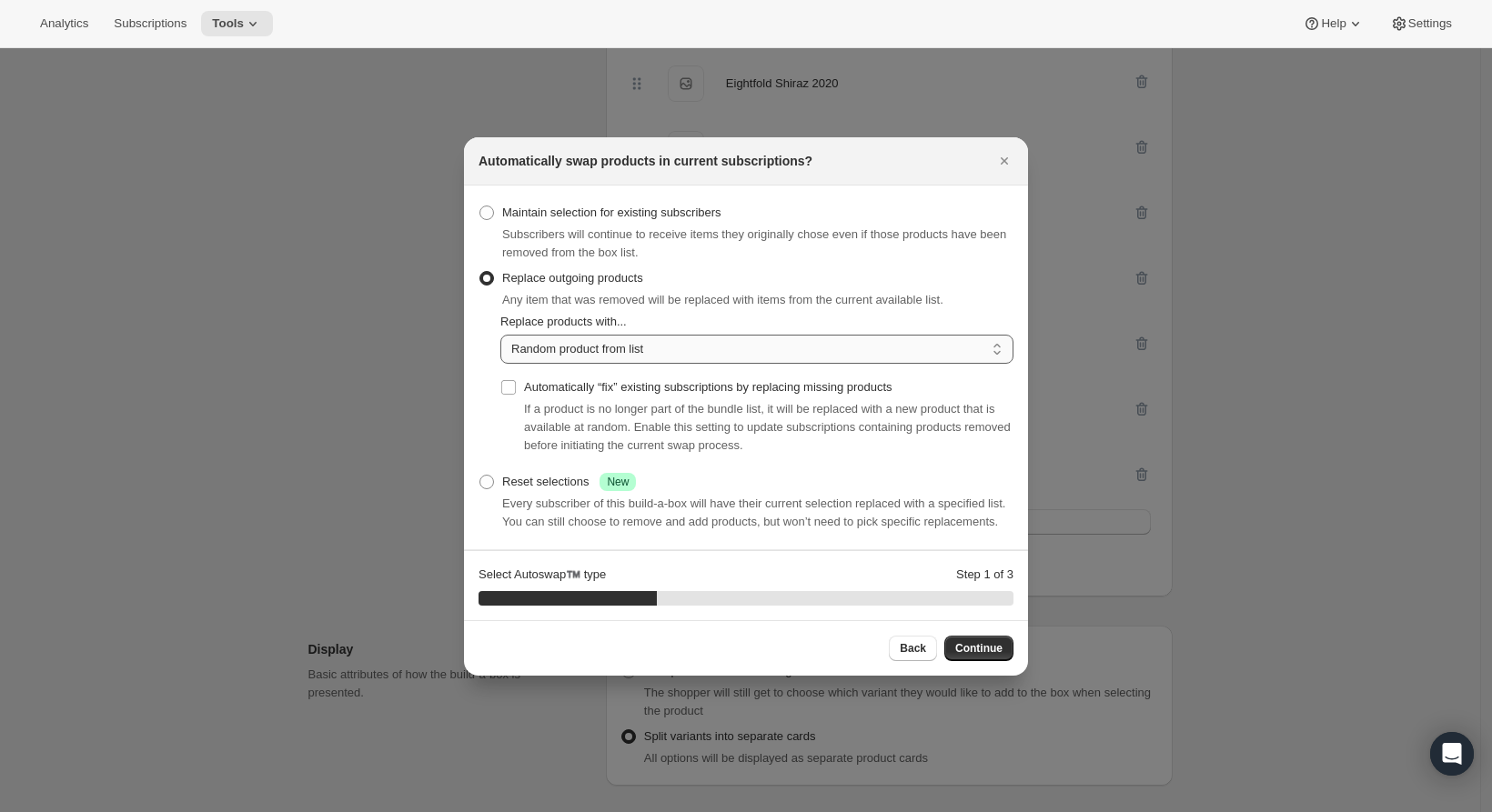
click at [664, 343] on select "Random product from list Matching product type Select specific replacements" at bounding box center [757, 349] width 513 height 29
select select "selection"
click at [500, 335] on select "Random product from list Matching product type Select specific replacements" at bounding box center [757, 349] width 513 height 29
click at [989, 673] on div "Back Continue" at bounding box center [746, 648] width 564 height 55
click at [987, 656] on span "Continue" at bounding box center [979, 648] width 47 height 14
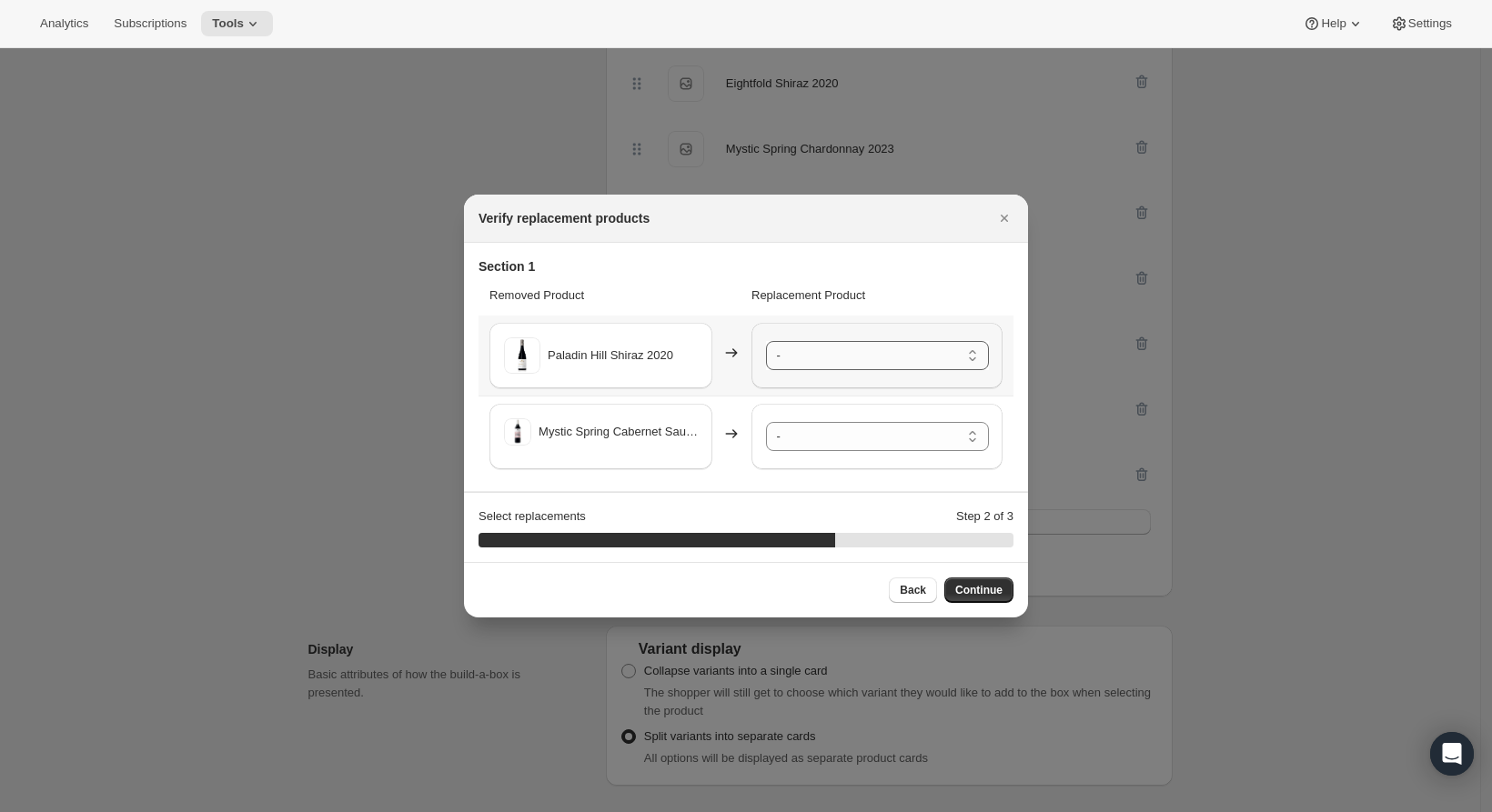
click at [919, 351] on select "- Paladin Hill Chardonnay 2024 - Default Title Paladin Hill Shiraz 2021 - Defau…" at bounding box center [877, 355] width 223 height 29
click at [994, 595] on span "Continue" at bounding box center [979, 589] width 47 height 14
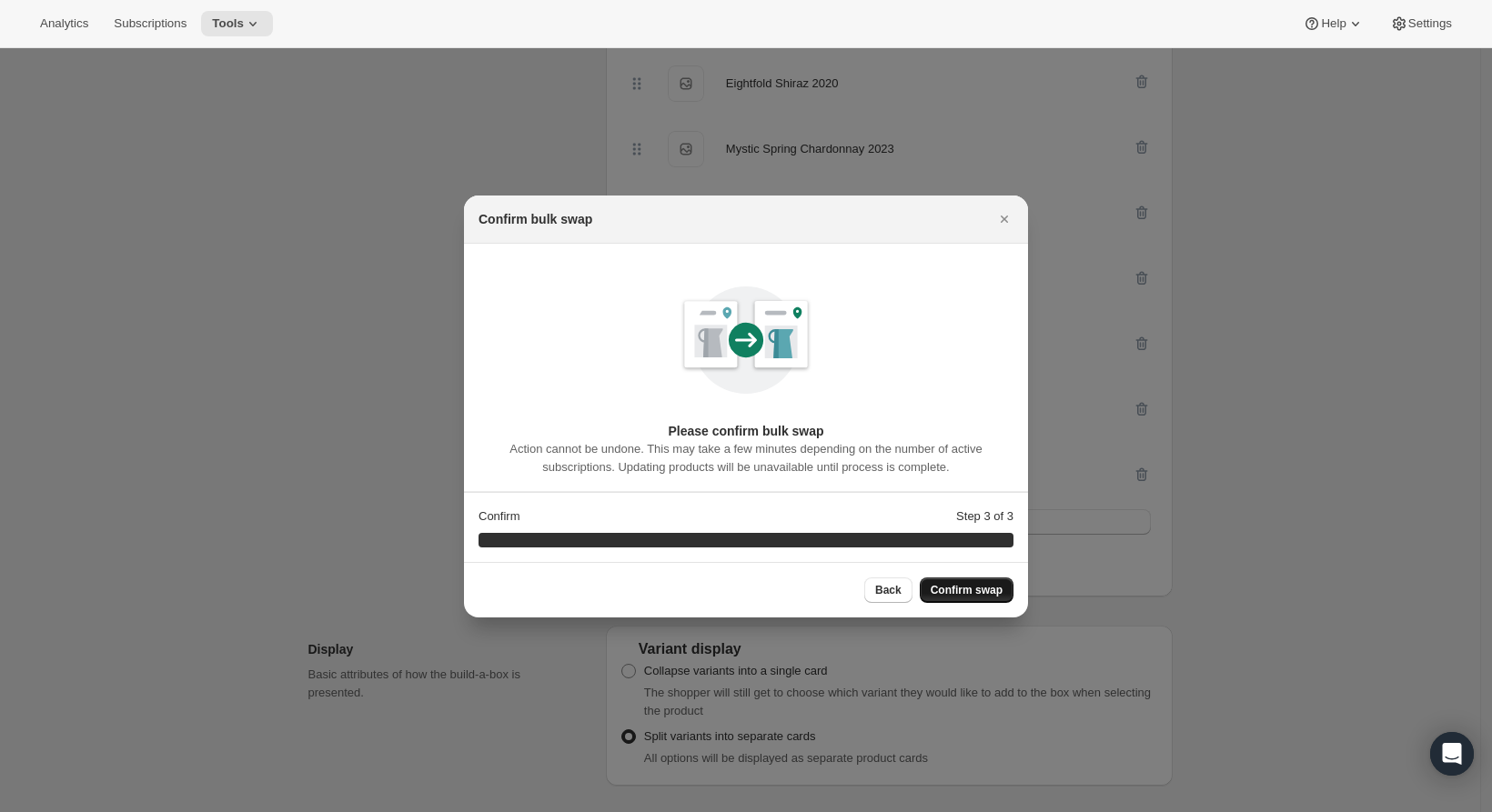
click at [993, 597] on span "Confirm swap" at bounding box center [966, 589] width 71 height 14
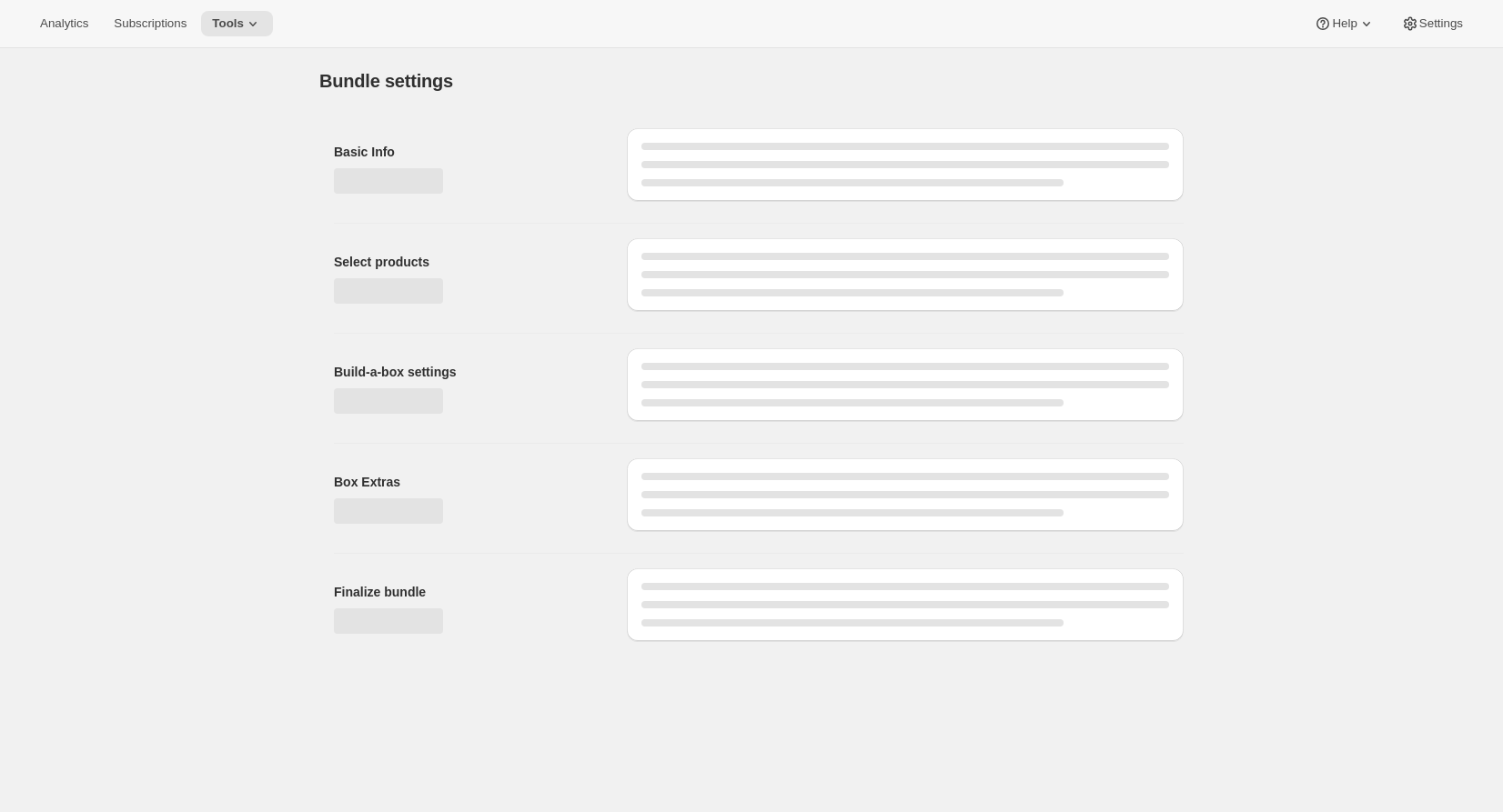
type input "Wine Club"
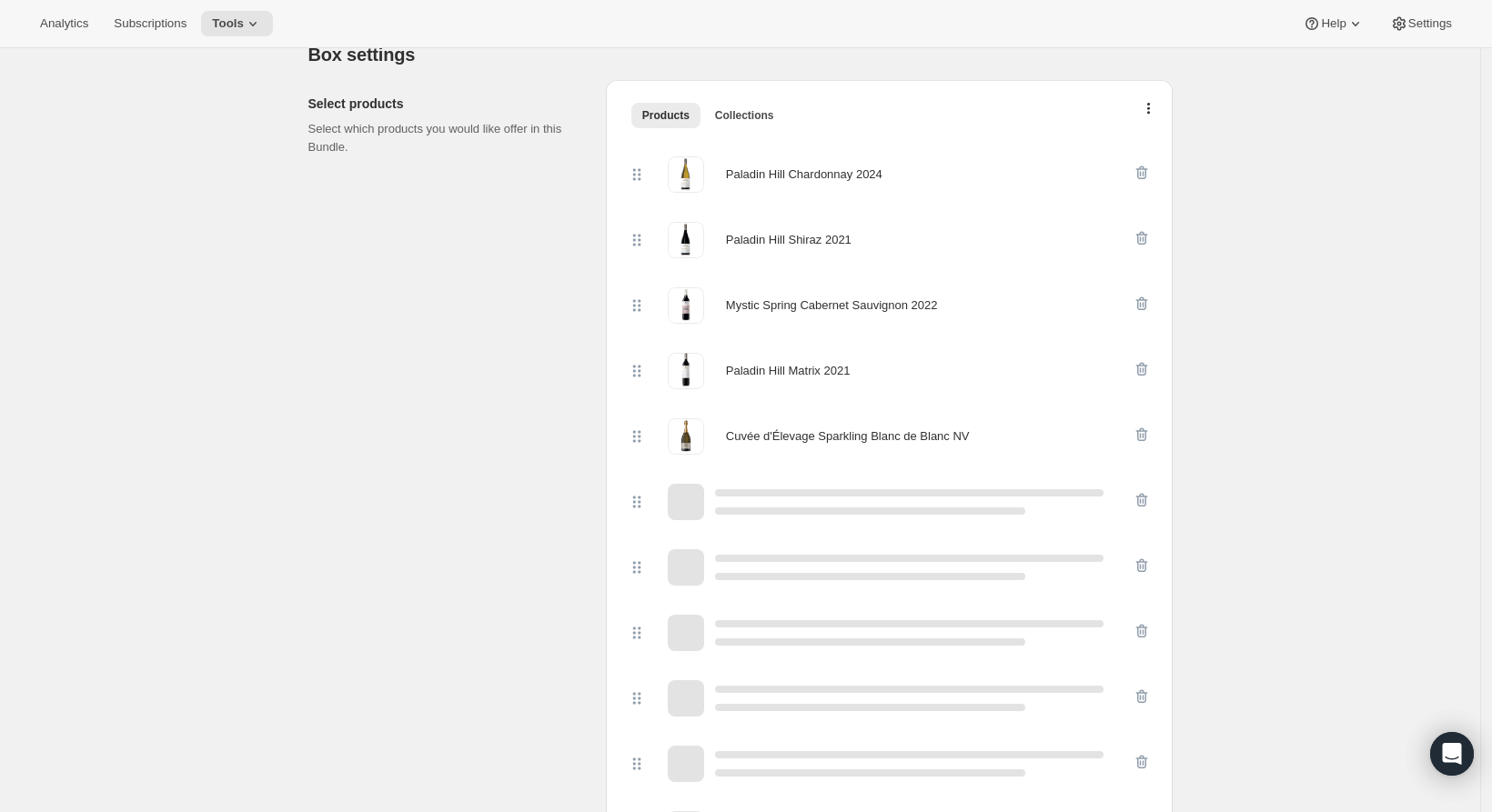
scroll to position [458, 0]
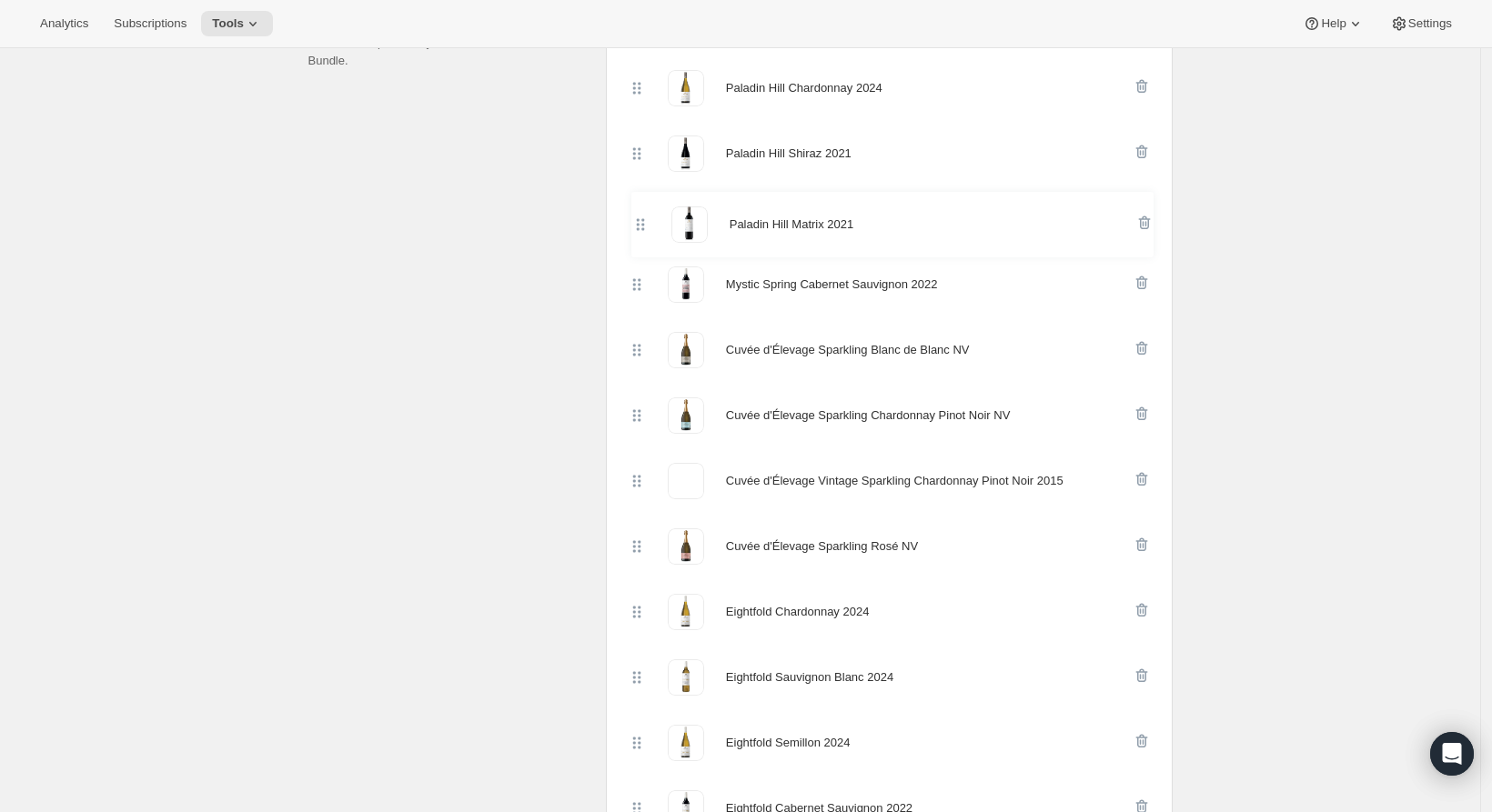
drag, startPoint x: 645, startPoint y: 284, endPoint x: 643, endPoint y: 218, distance: 66.0
click at [643, 218] on div "Paladin Hill Chardonnay 2024 Paladin Hill Shiraz 2021 Mystic Spring Cabernet Sa…" at bounding box center [889, 678] width 524 height 1244
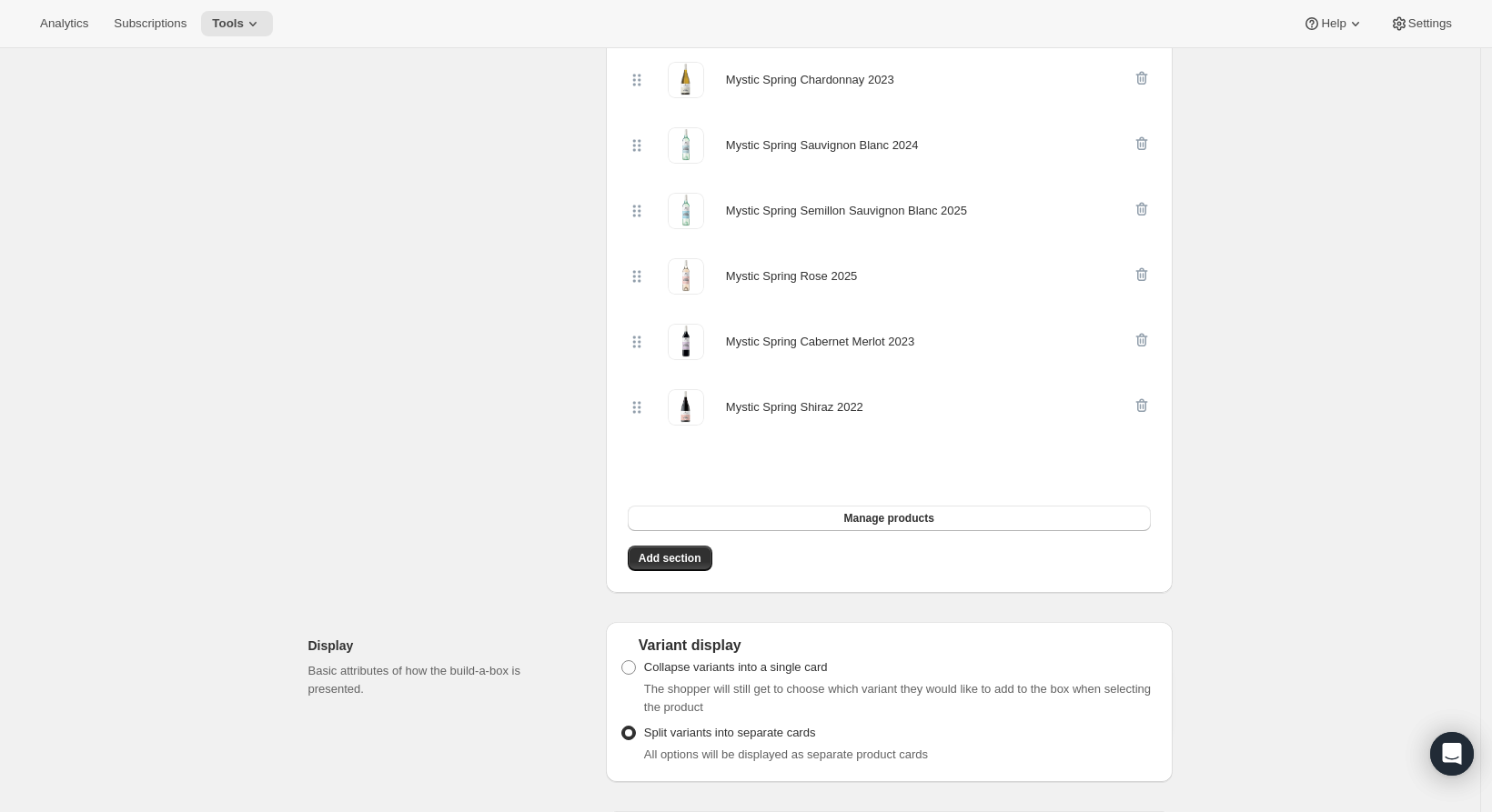
scroll to position [1253, 0]
drag, startPoint x: 642, startPoint y: 176, endPoint x: 626, endPoint y: 354, distance: 178.7
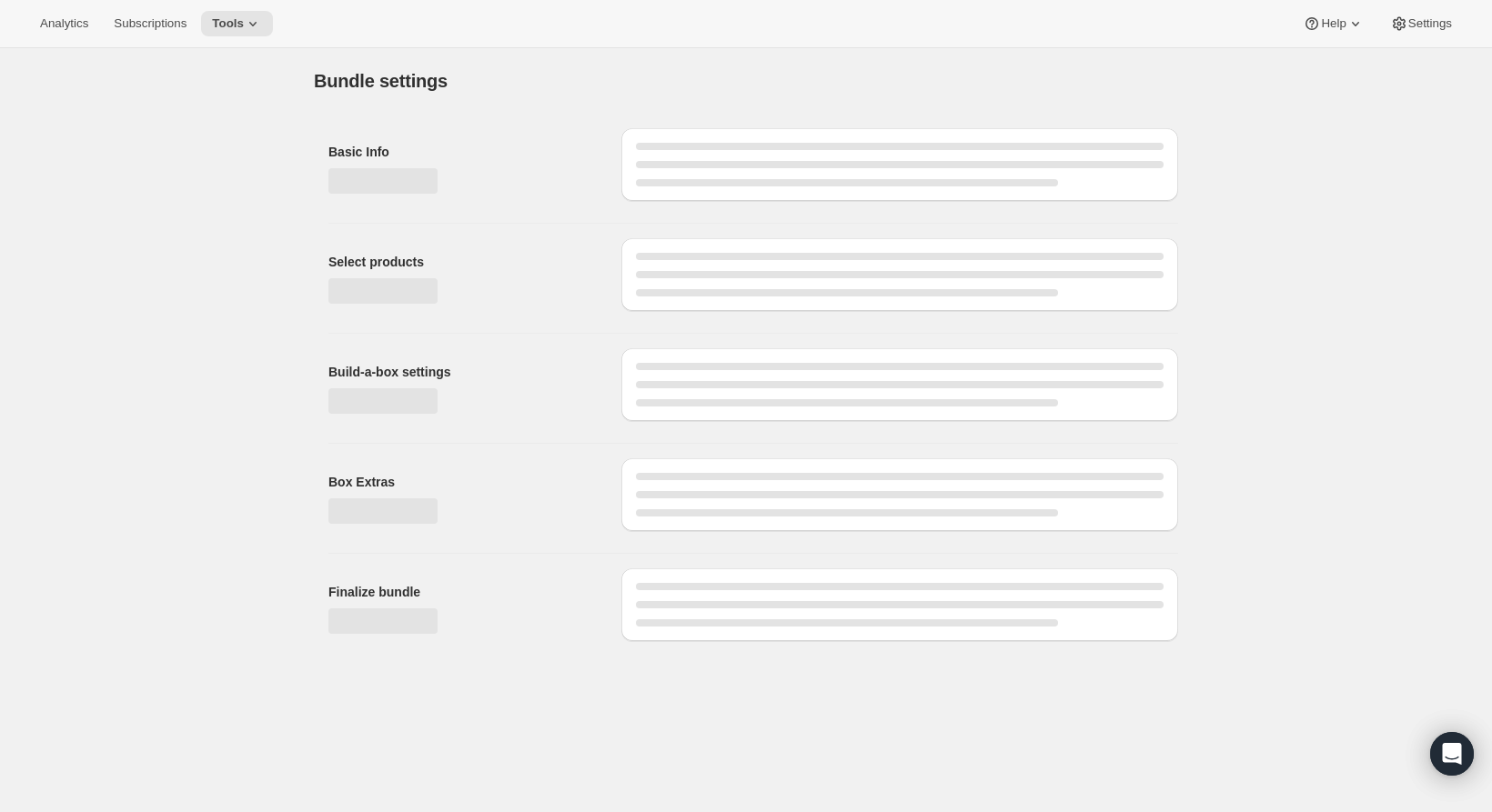
scroll to position [0, 0]
